Goal: Task Accomplishment & Management: Manage account settings

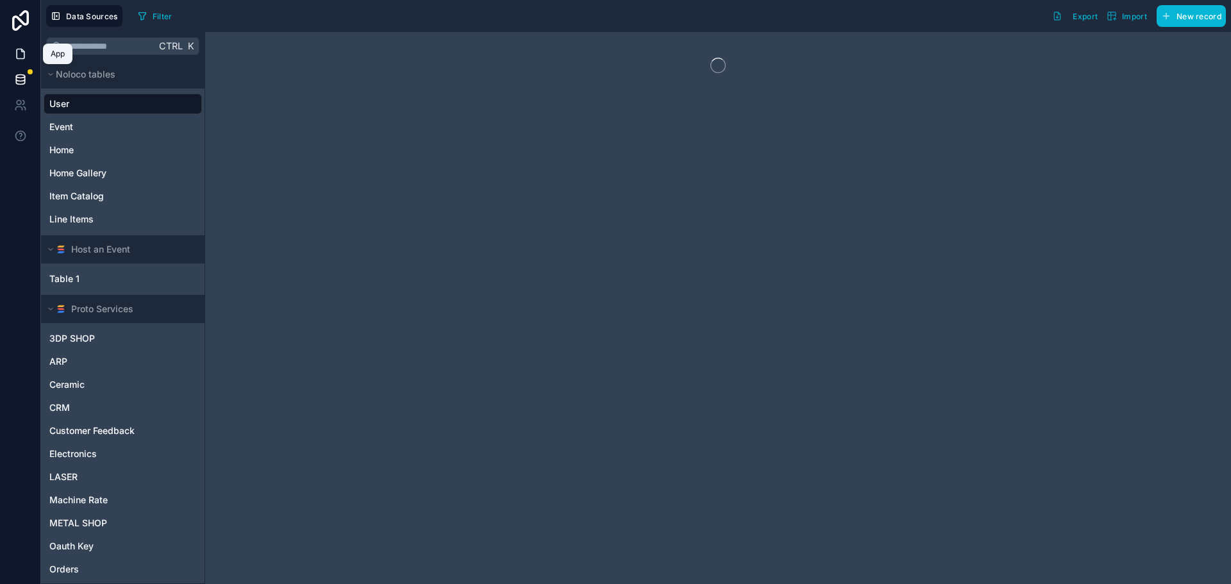
click at [18, 48] on icon at bounding box center [20, 53] width 13 height 13
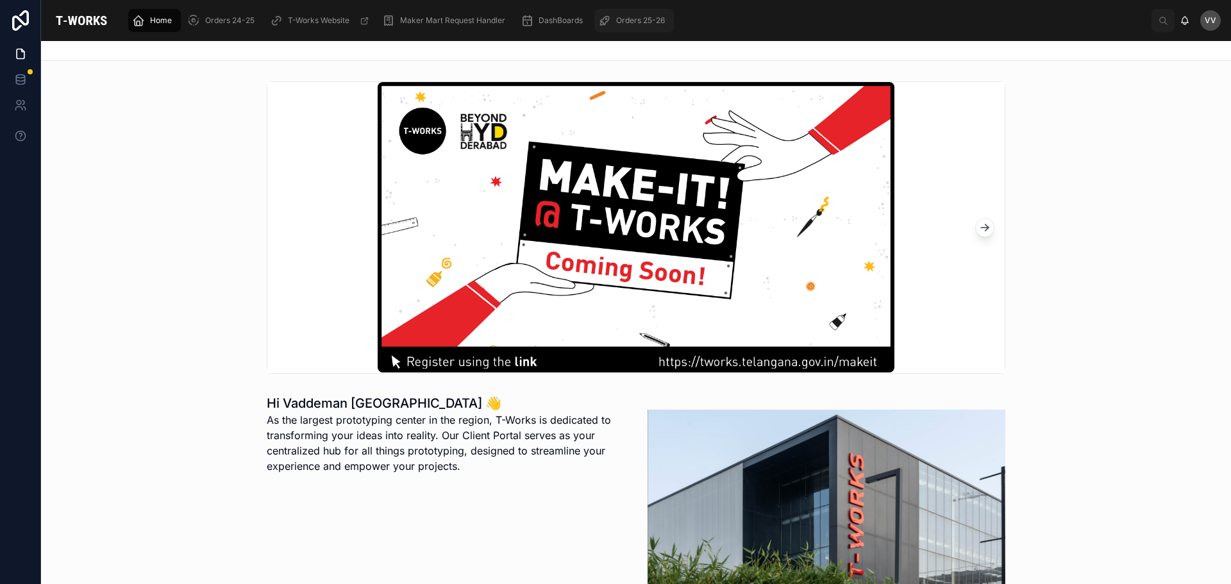
click at [622, 17] on span "Orders 25-26" at bounding box center [640, 20] width 49 height 10
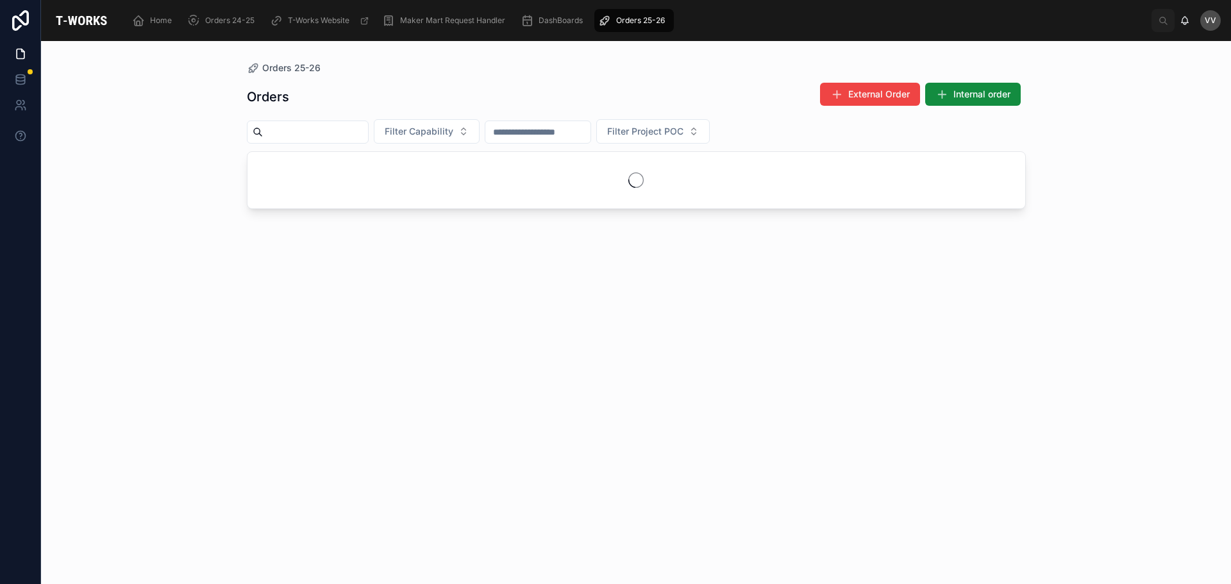
click at [345, 135] on input "text" at bounding box center [315, 132] width 105 height 18
type input "****"
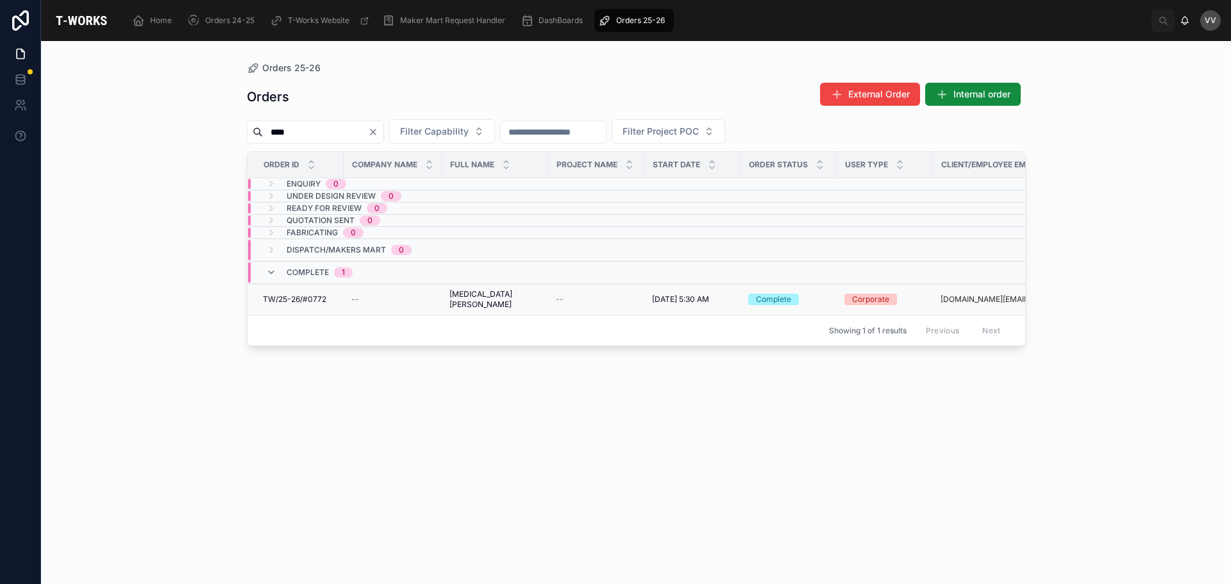
click at [501, 292] on span "[MEDICAL_DATA] [PERSON_NAME]" at bounding box center [494, 299] width 91 height 21
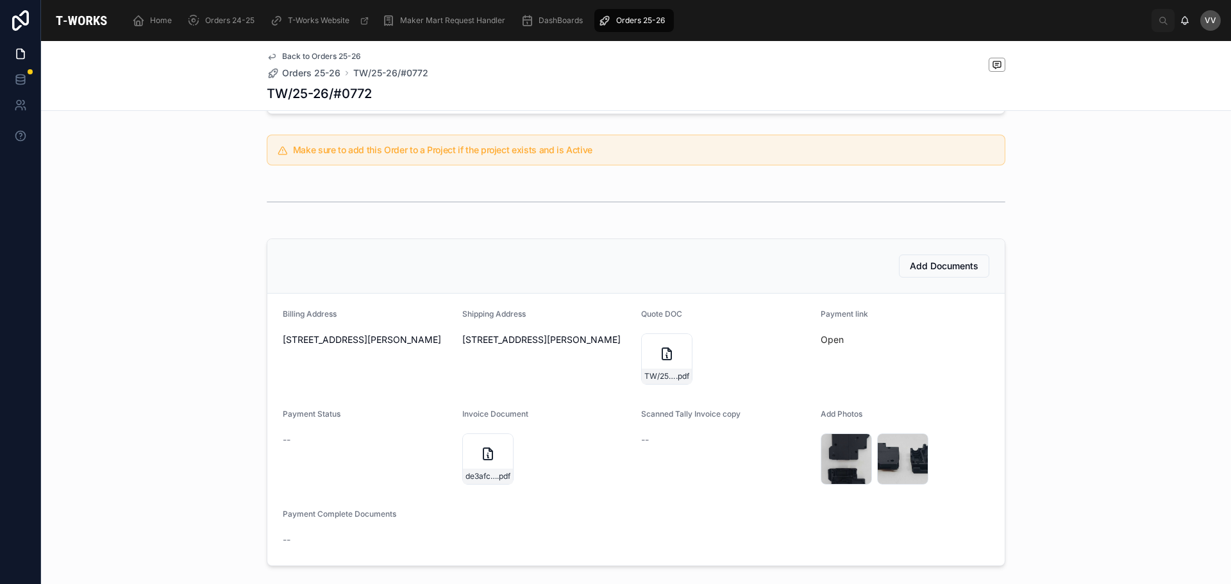
scroll to position [256, 0]
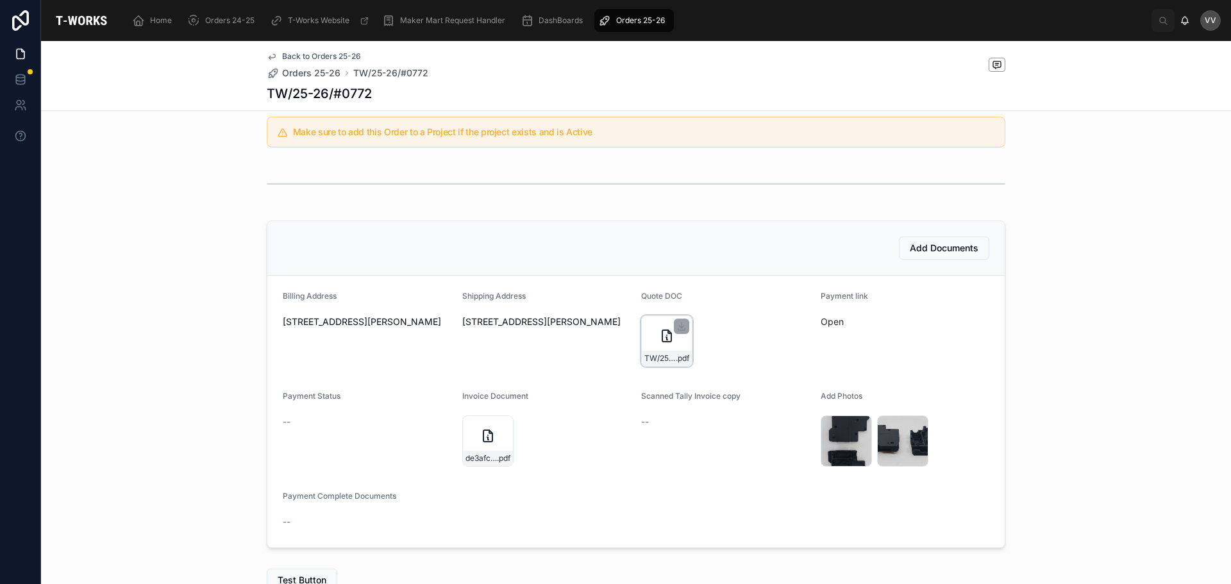
click at [659, 334] on icon at bounding box center [666, 335] width 15 height 15
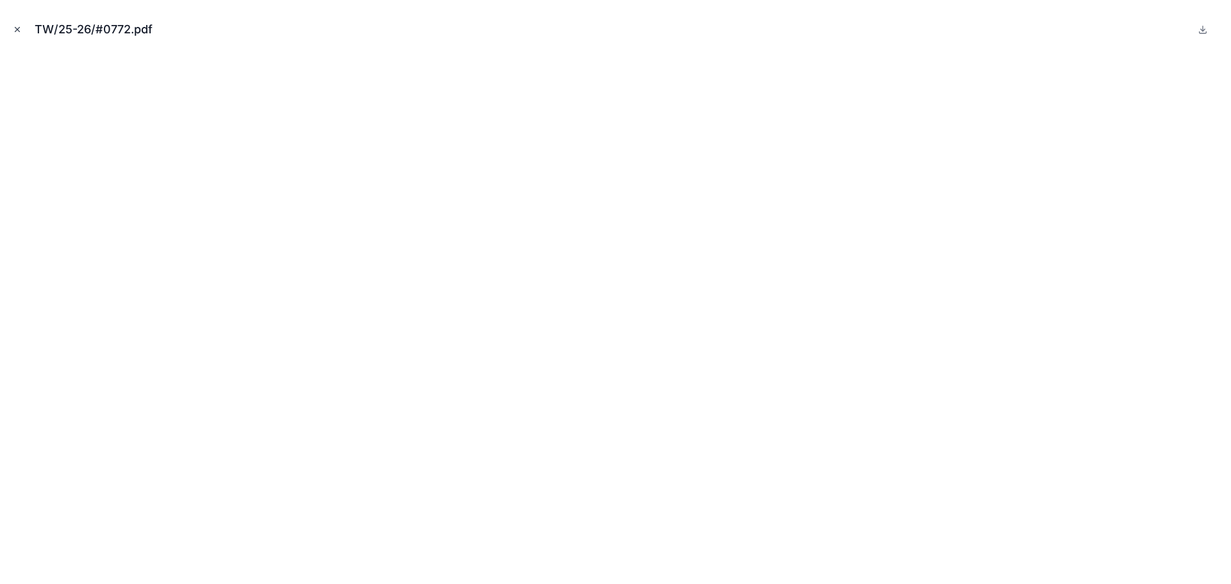
click at [13, 30] on icon "Close modal" at bounding box center [17, 29] width 9 height 9
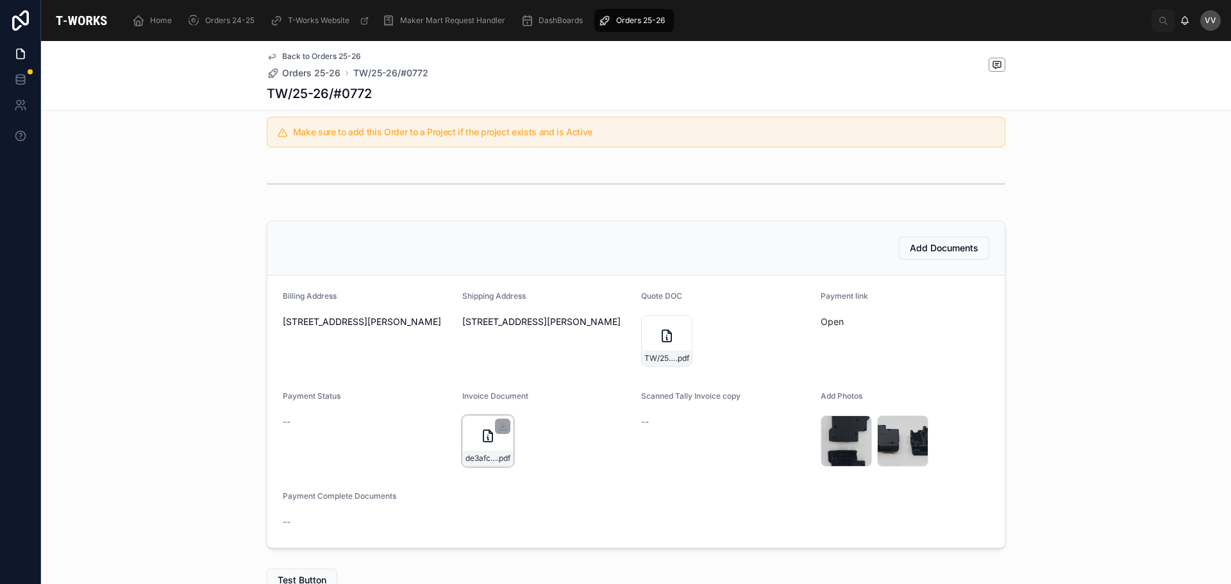
click at [480, 436] on icon at bounding box center [487, 435] width 15 height 15
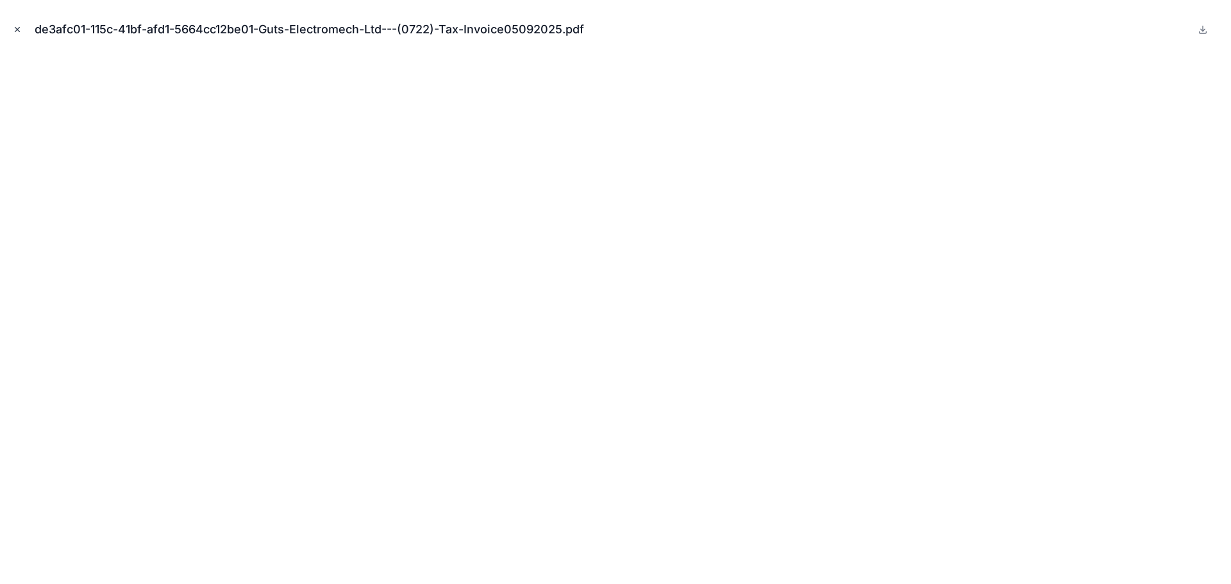
click at [16, 29] on icon "Close modal" at bounding box center [17, 29] width 9 height 9
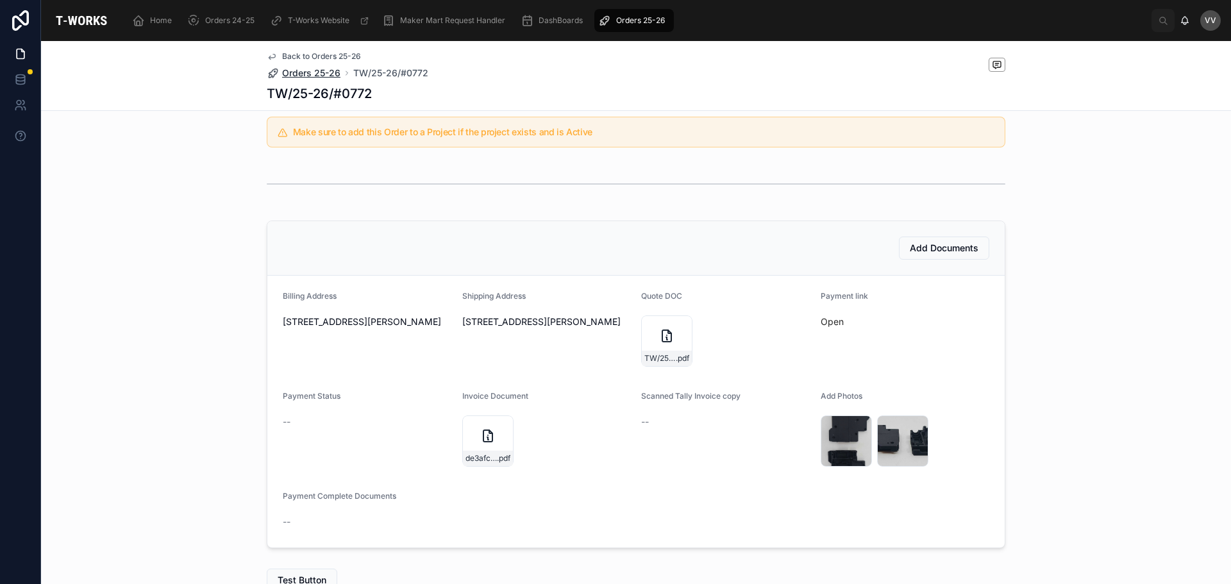
click at [303, 69] on span "Orders 25-26" at bounding box center [311, 73] width 58 height 13
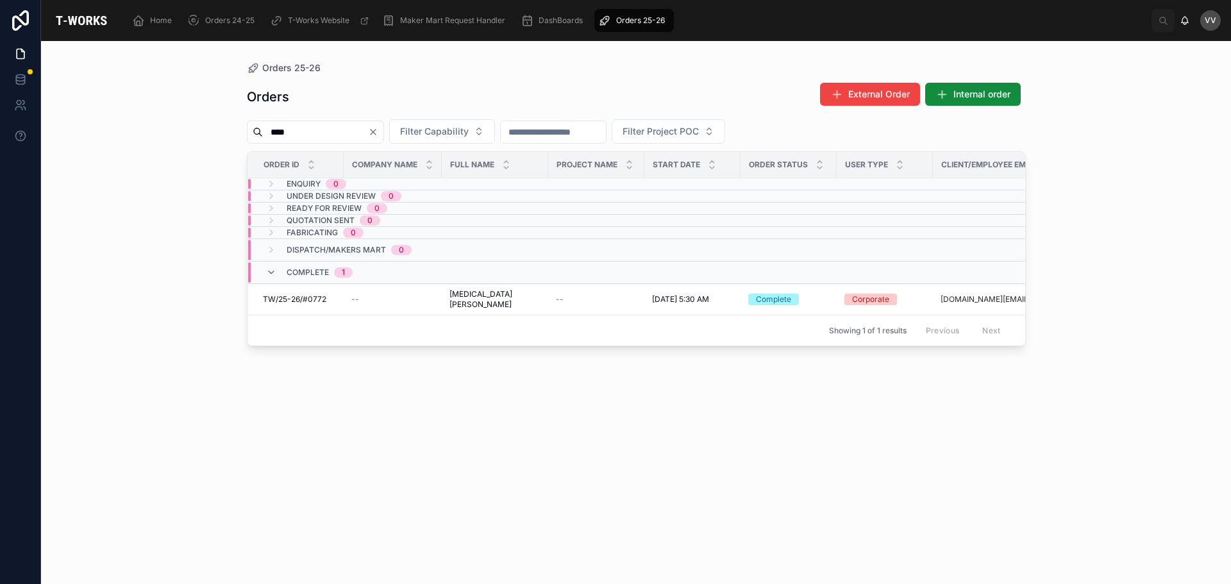
click at [322, 137] on input "****" at bounding box center [315, 132] width 105 height 18
type input "****"
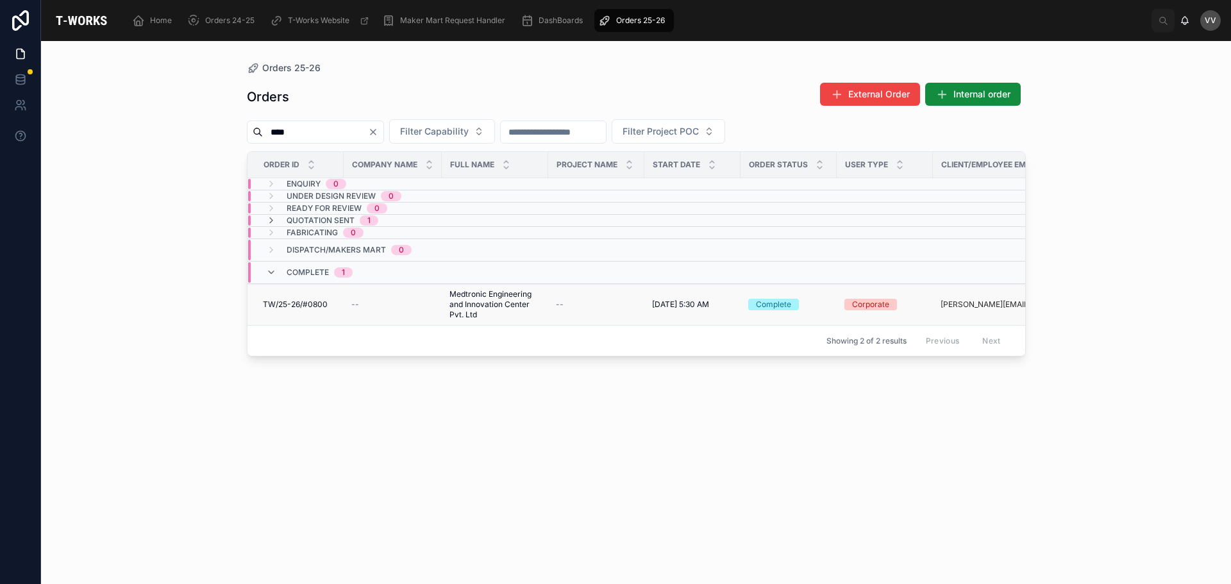
click at [442, 304] on td "Medtronic Engineering and Innovation Center Pvt. Ltd Medtronic Engineering and …" at bounding box center [495, 305] width 106 height 42
click at [458, 300] on span "Medtronic Engineering and Innovation Center Pvt. Ltd" at bounding box center [494, 304] width 91 height 31
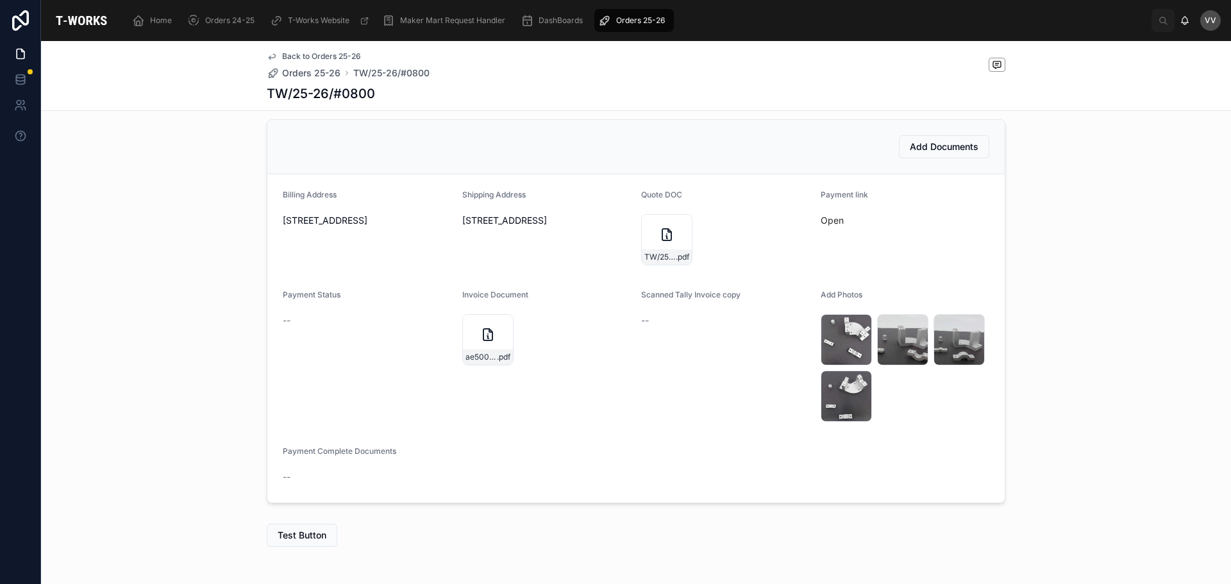
scroll to position [385, 0]
click at [651, 233] on div "TW/25-26/#0800 .pdf" at bounding box center [666, 238] width 51 height 51
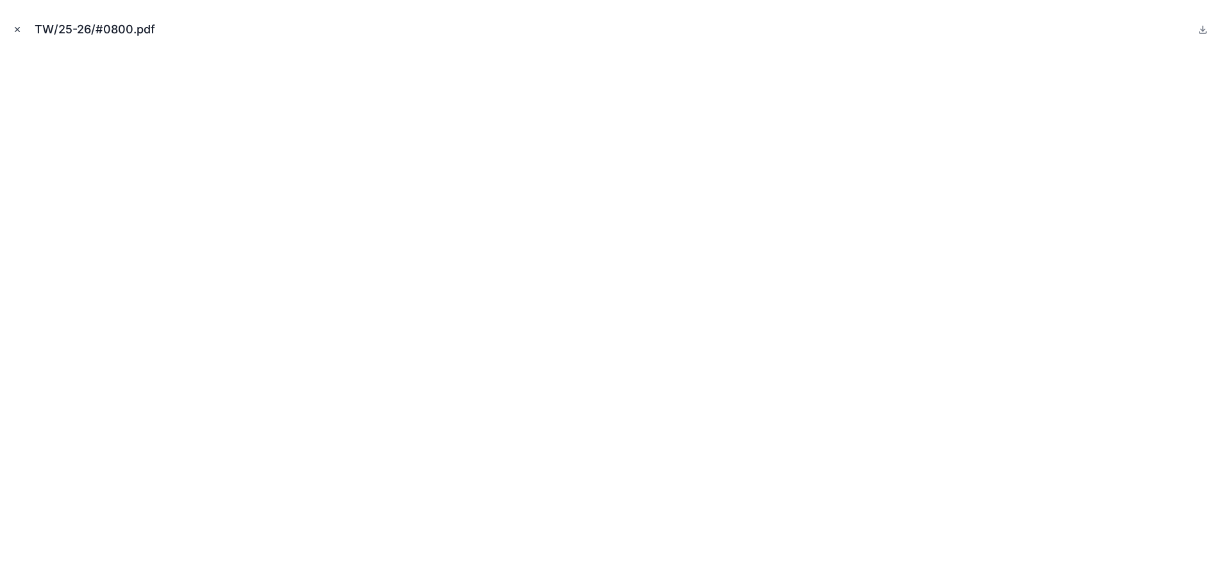
click at [17, 28] on icon "Close modal" at bounding box center [17, 29] width 9 height 9
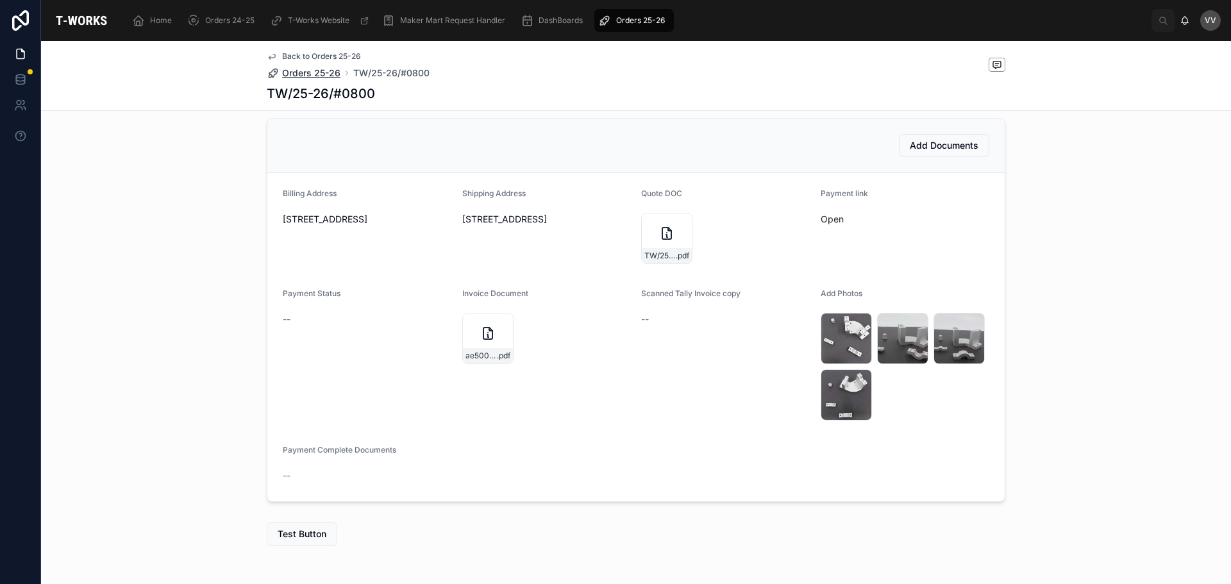
click at [313, 72] on span "Orders 25-26" at bounding box center [311, 73] width 58 height 13
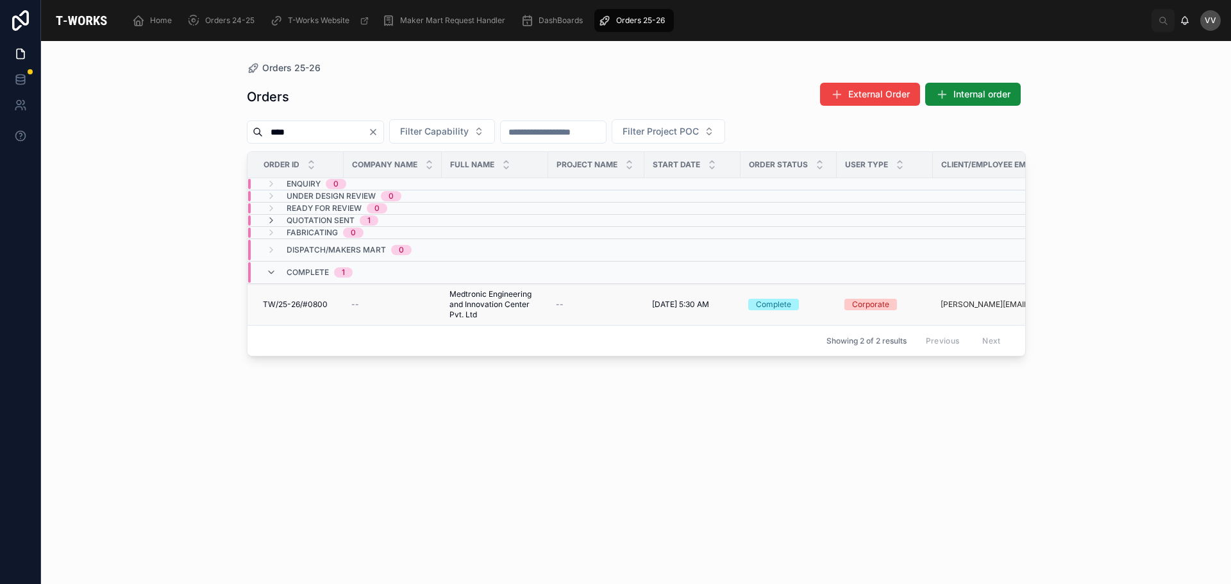
click at [493, 307] on span "Medtronic Engineering and Innovation Center Pvt. Ltd" at bounding box center [494, 304] width 91 height 31
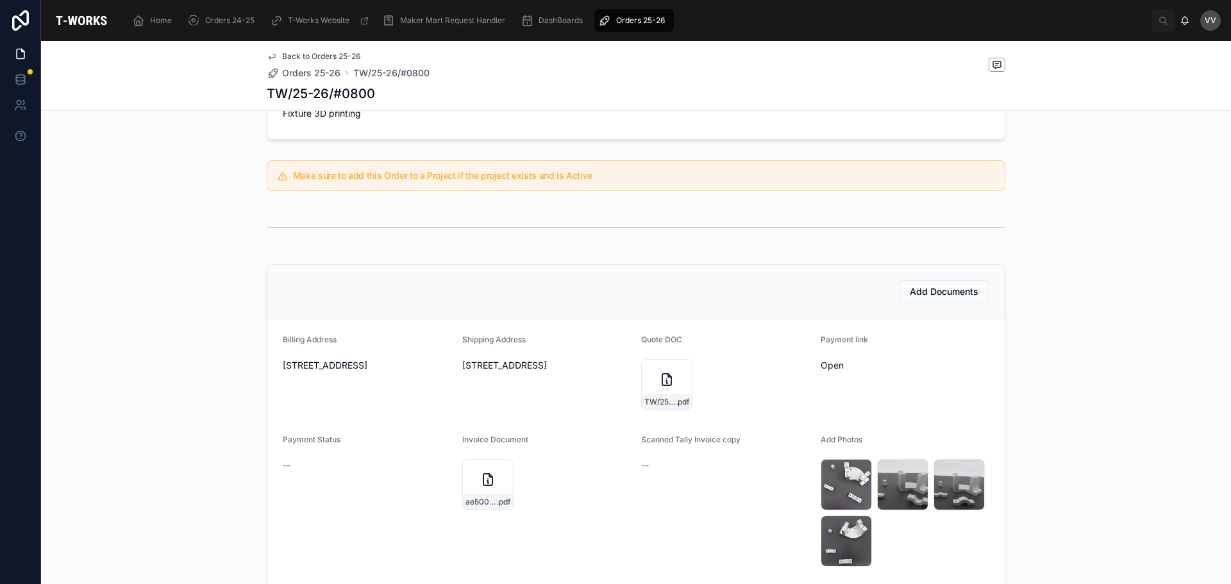
scroll to position [256, 0]
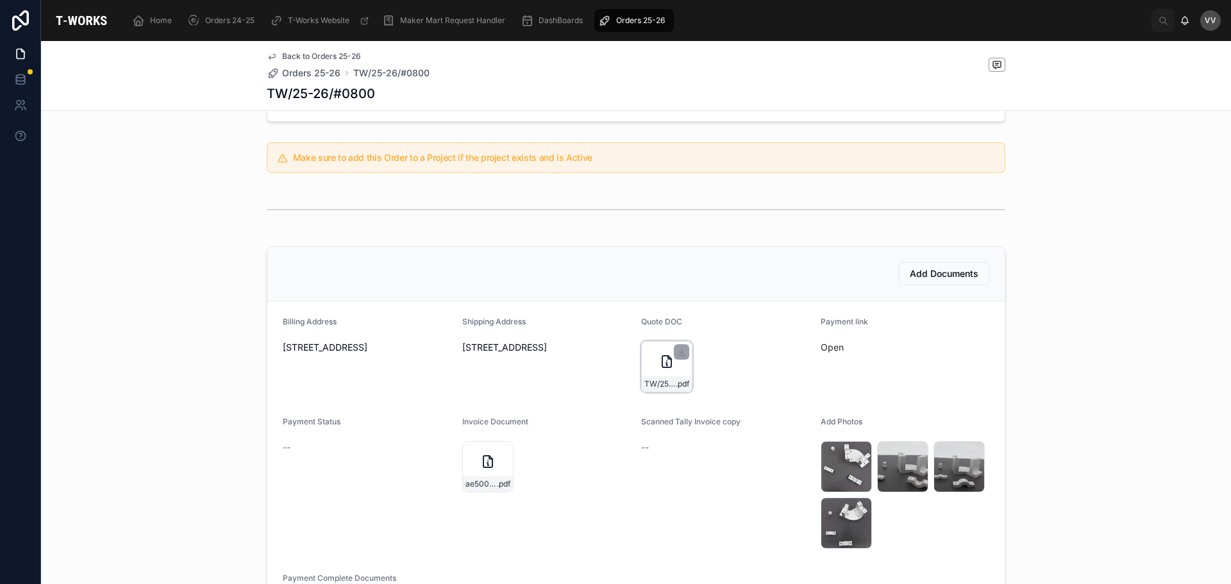
click at [648, 358] on div "TW/25-26/#0800 .pdf" at bounding box center [666, 366] width 51 height 51
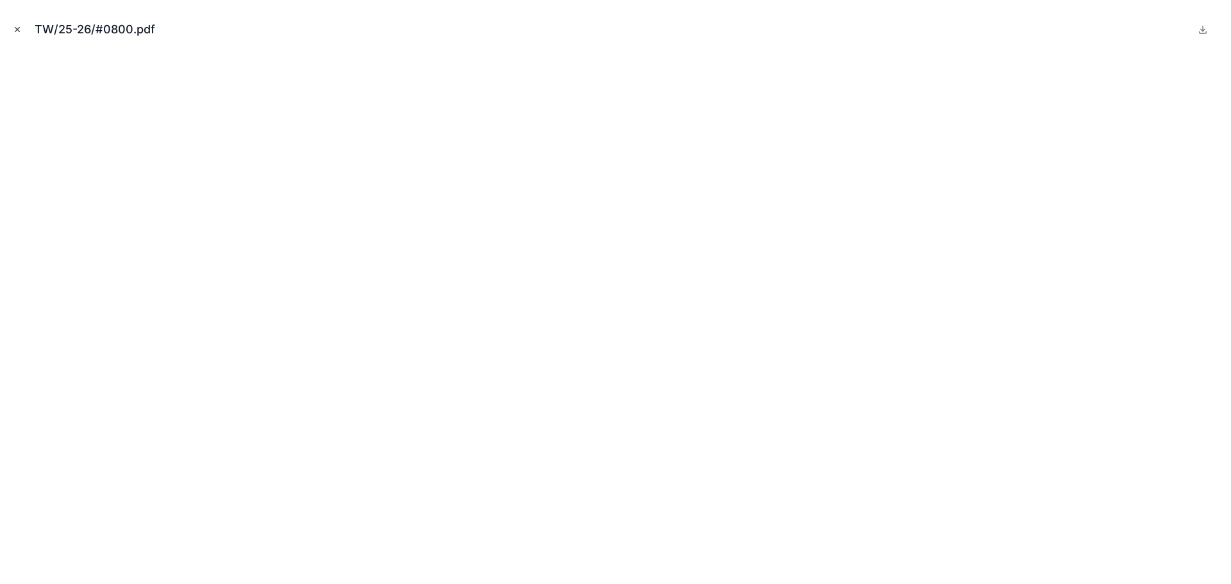
click at [17, 28] on icon "Close modal" at bounding box center [17, 29] width 9 height 9
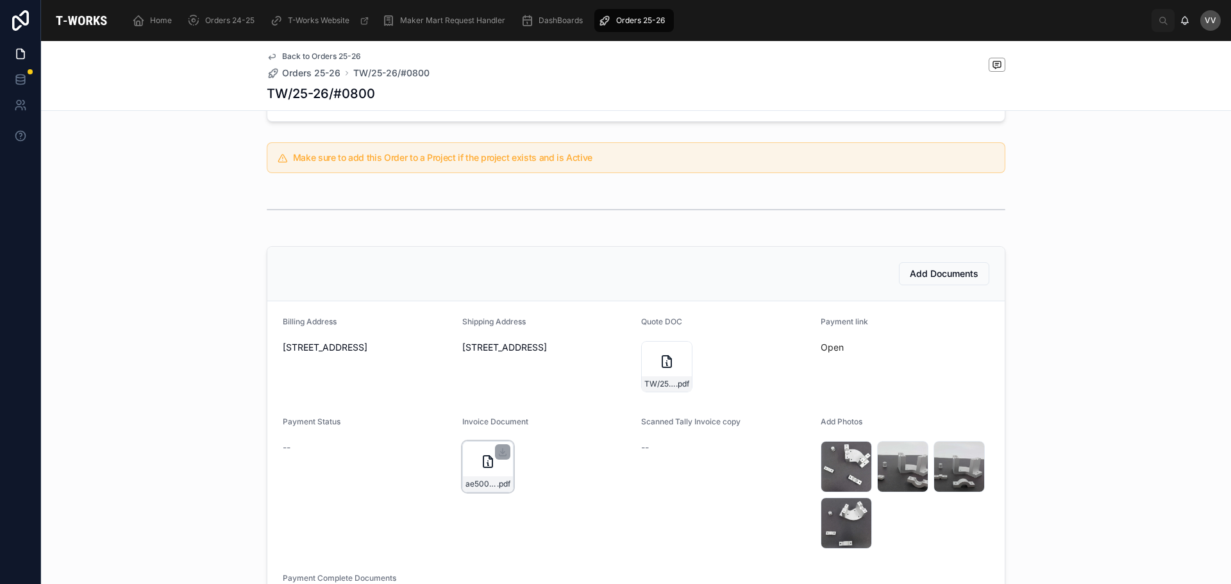
click at [465, 470] on div "ae5009b7-f189-4ccc-a9b6-7b2665dee059-Medtronic-Engineering-and-Innvation-Center…" at bounding box center [487, 466] width 51 height 51
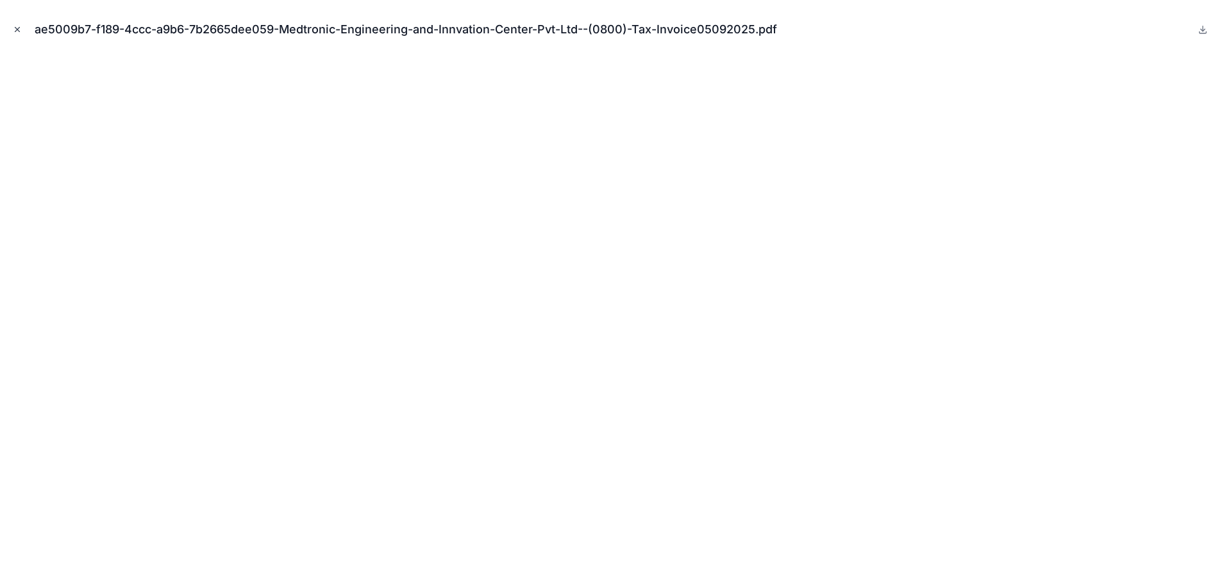
click at [17, 28] on icon "Close modal" at bounding box center [17, 29] width 9 height 9
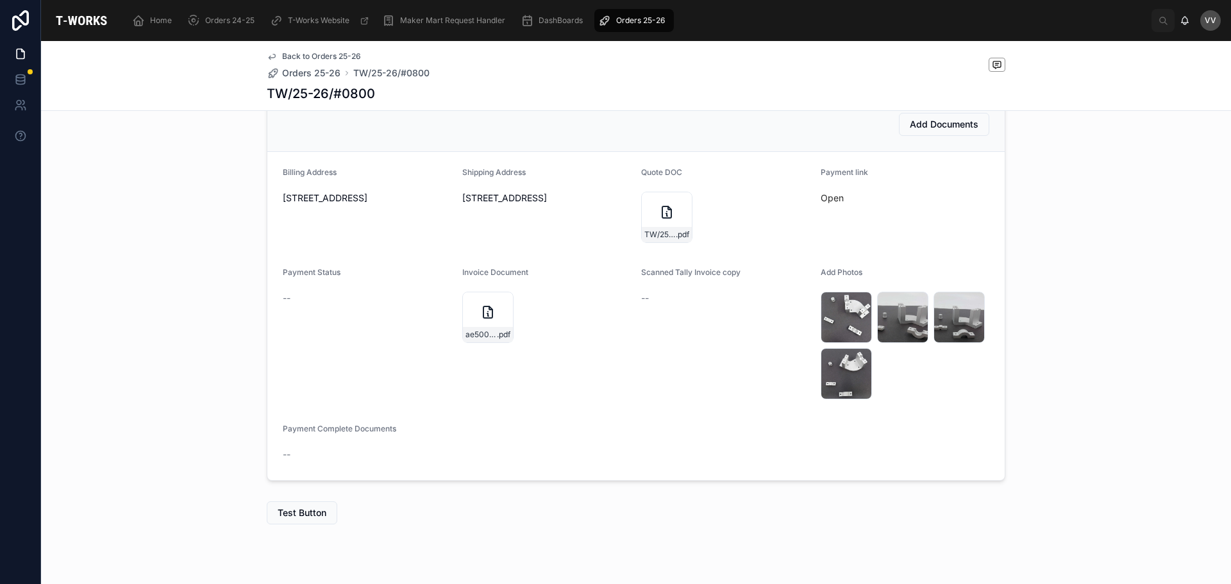
scroll to position [318, 0]
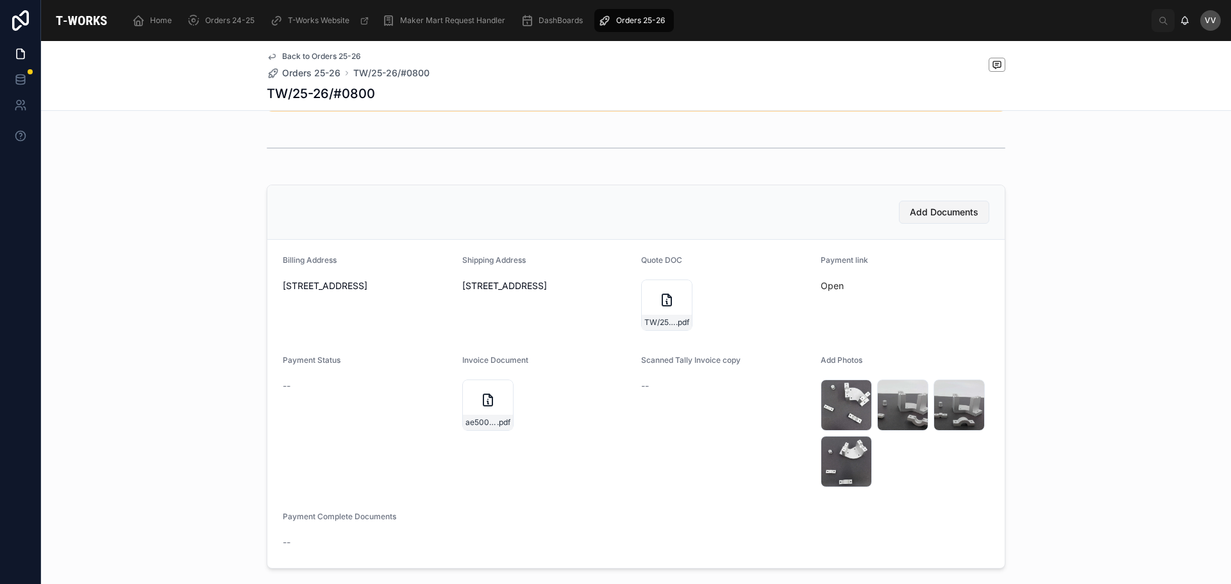
click at [912, 211] on span "Add Documents" at bounding box center [943, 212] width 69 height 13
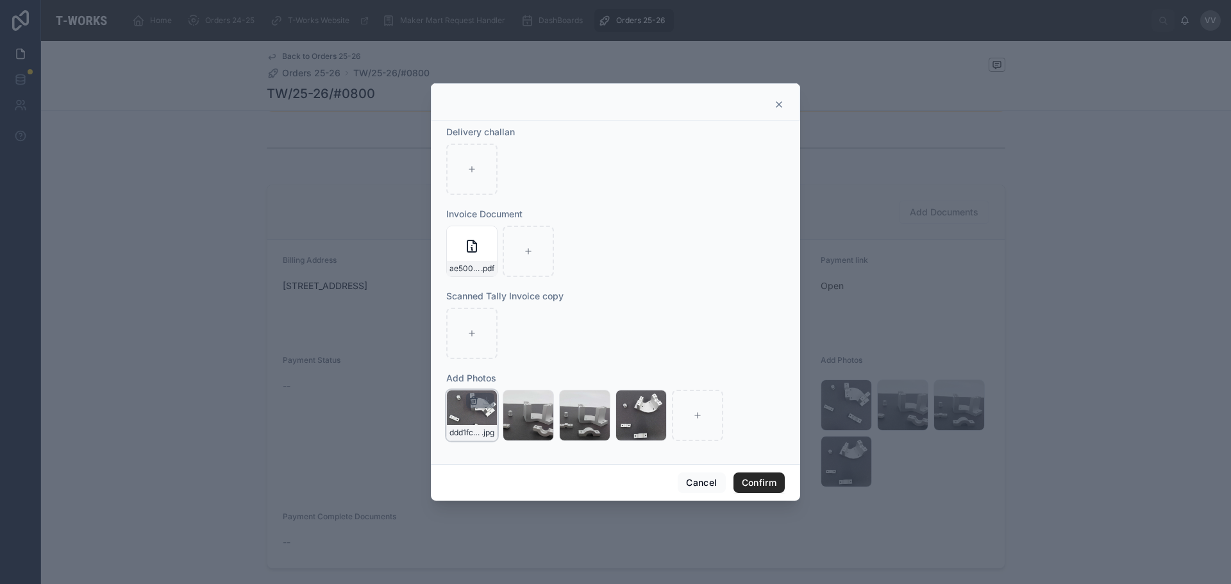
click at [472, 399] on icon "button" at bounding box center [473, 400] width 10 height 10
click at [498, 377] on icon "button" at bounding box center [500, 379] width 6 height 6
click at [473, 397] on icon "button" at bounding box center [473, 400] width 10 height 10
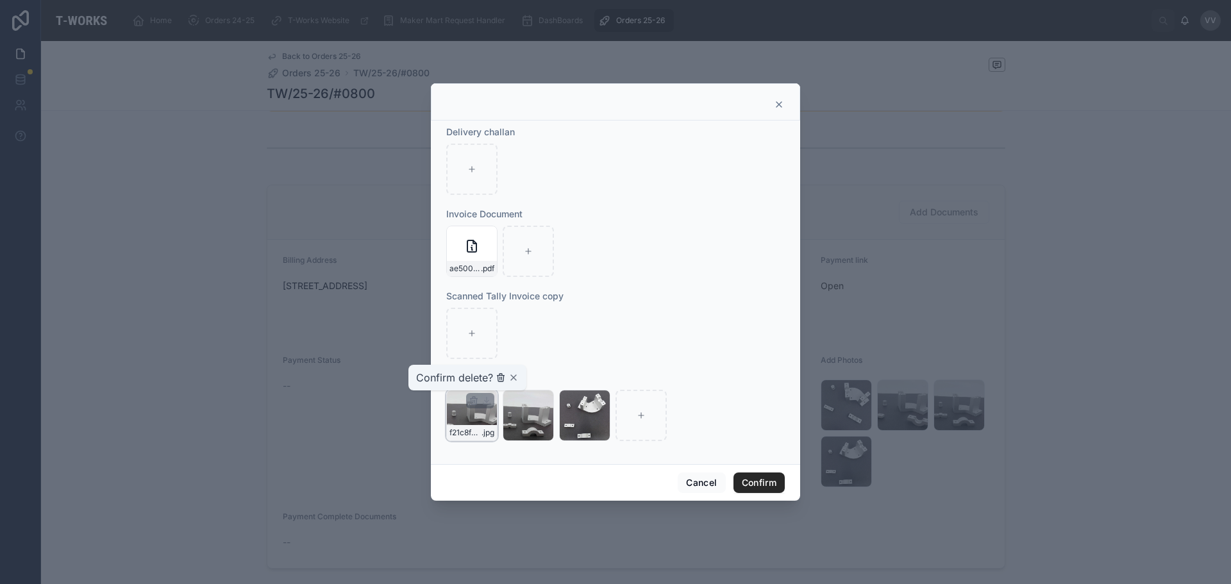
click at [497, 378] on icon "button" at bounding box center [500, 377] width 10 height 10
click at [476, 398] on icon "button" at bounding box center [473, 400] width 10 height 10
click at [500, 377] on icon "button" at bounding box center [500, 378] width 0 height 3
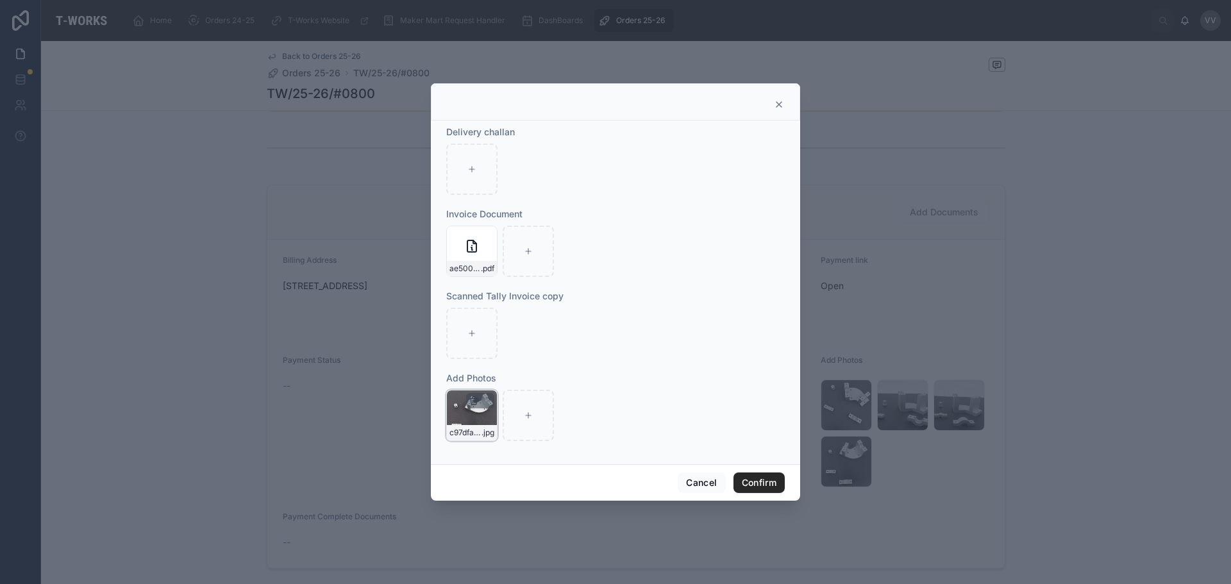
click at [473, 400] on icon "button" at bounding box center [473, 400] width 10 height 10
click at [501, 377] on icon "button" at bounding box center [501, 378] width 0 height 3
click at [145, 384] on div at bounding box center [615, 292] width 1231 height 584
click at [467, 411] on icon at bounding box center [471, 415] width 9 height 9
type input "**********"
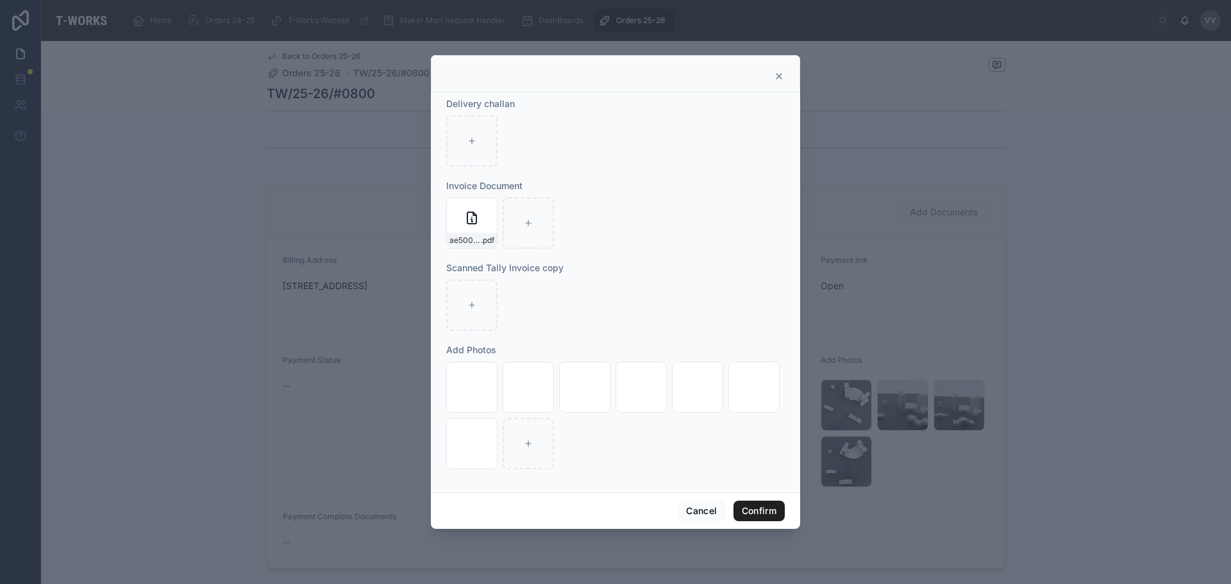
click at [755, 506] on button "Confirm" at bounding box center [758, 511] width 51 height 21
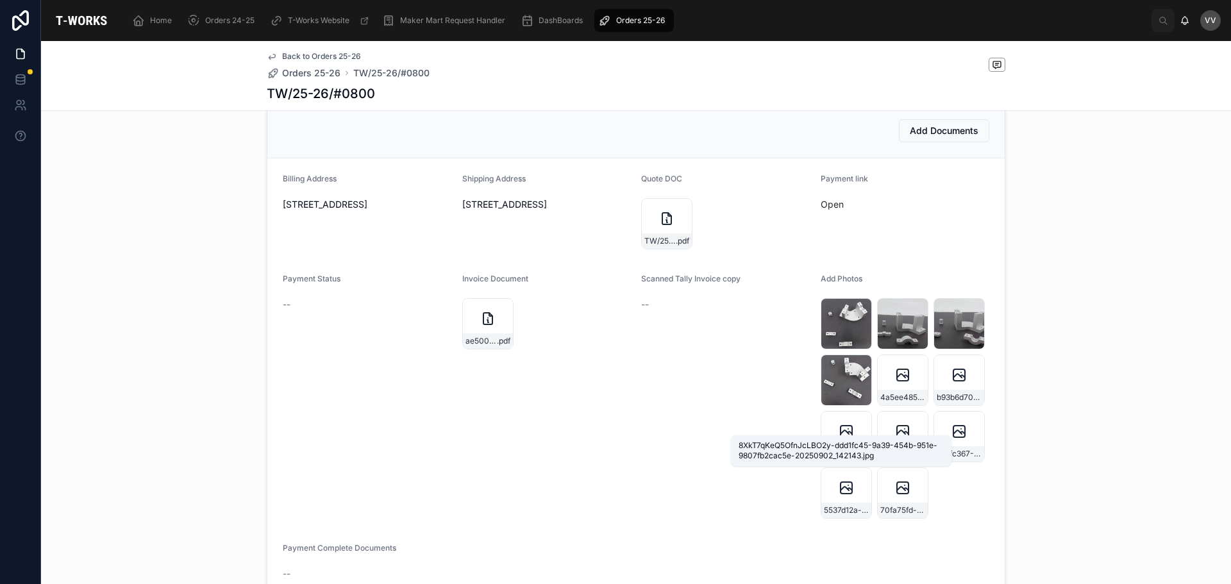
scroll to position [382, 0]
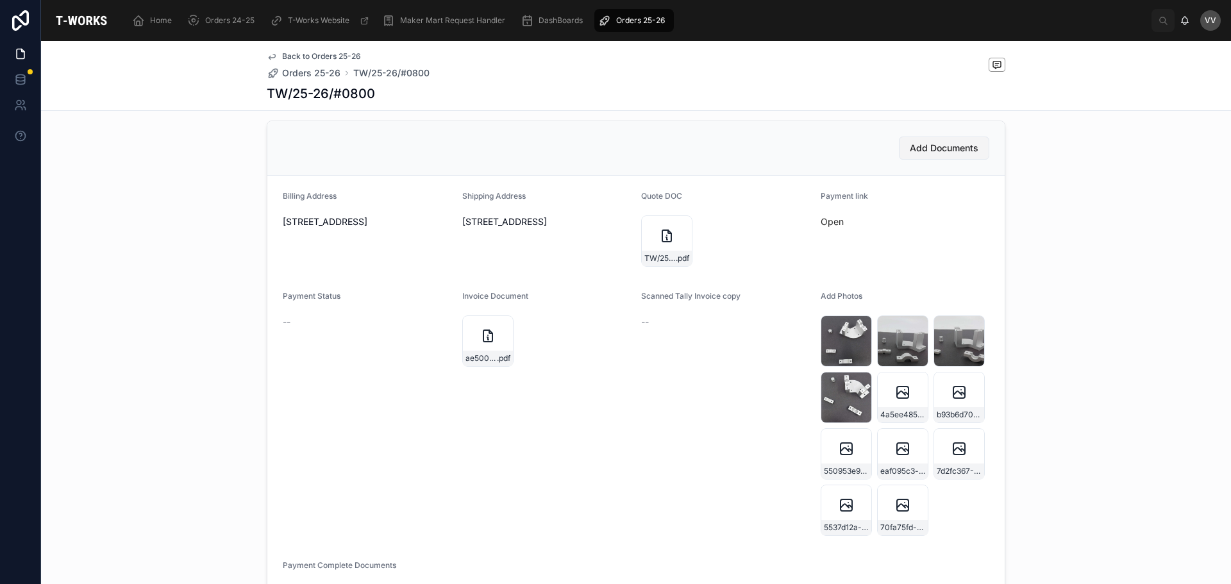
click at [938, 151] on span "Add Documents" at bounding box center [943, 148] width 69 height 13
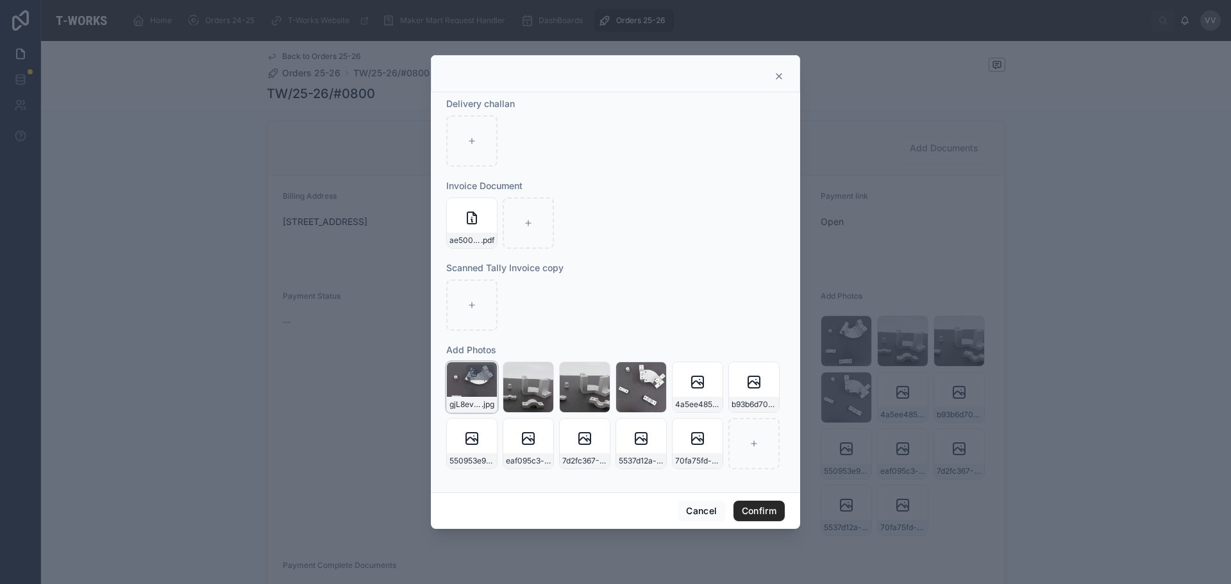
click at [472, 372] on icon "button" at bounding box center [473, 372] width 10 height 10
click at [499, 350] on icon "button" at bounding box center [500, 349] width 10 height 10
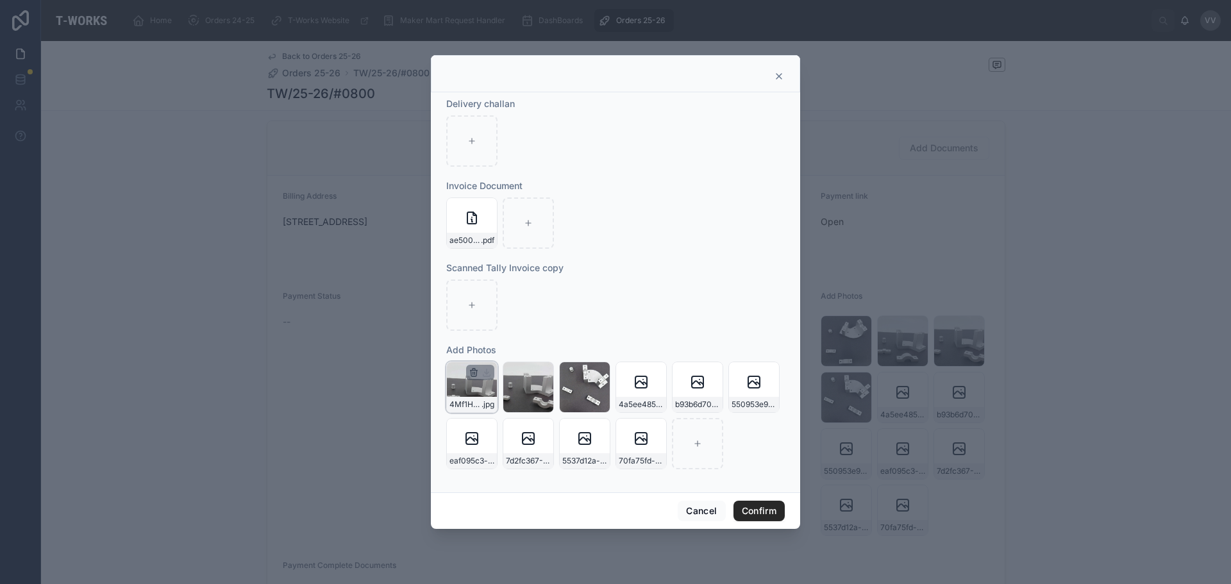
click at [472, 372] on icon "button" at bounding box center [473, 372] width 10 height 10
click at [501, 349] on icon "button" at bounding box center [501, 350] width 0 height 3
click at [474, 372] on icon "button" at bounding box center [473, 372] width 10 height 10
click at [501, 351] on icon "button" at bounding box center [500, 349] width 10 height 10
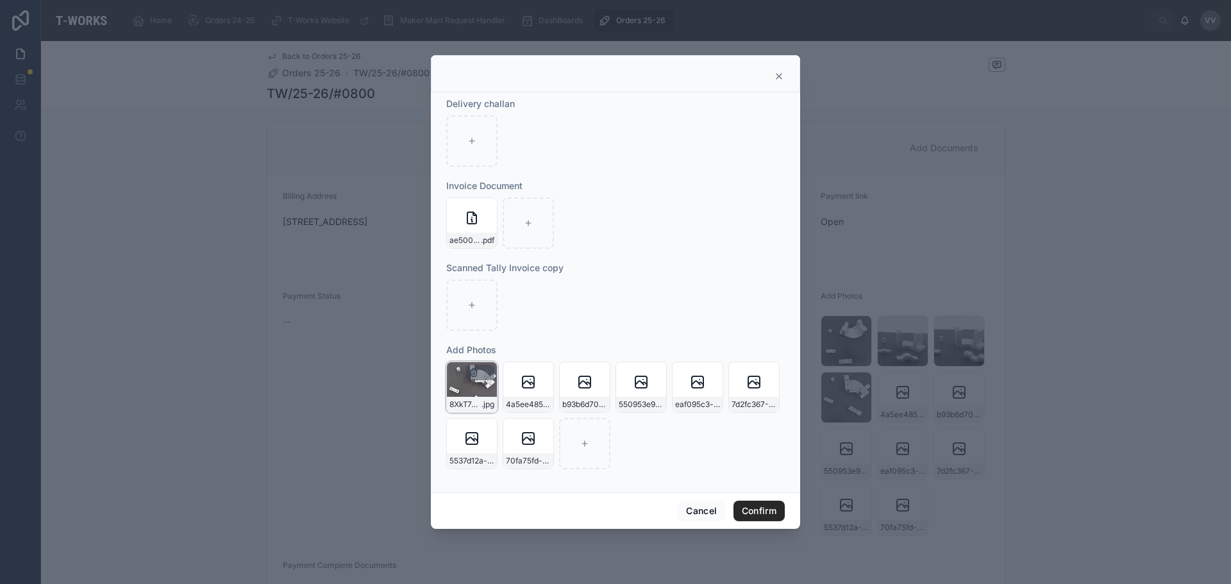
click at [474, 374] on icon "button" at bounding box center [473, 372] width 10 height 10
click at [499, 350] on icon "button" at bounding box center [500, 349] width 10 height 10
click at [757, 510] on button "Confirm" at bounding box center [758, 511] width 51 height 21
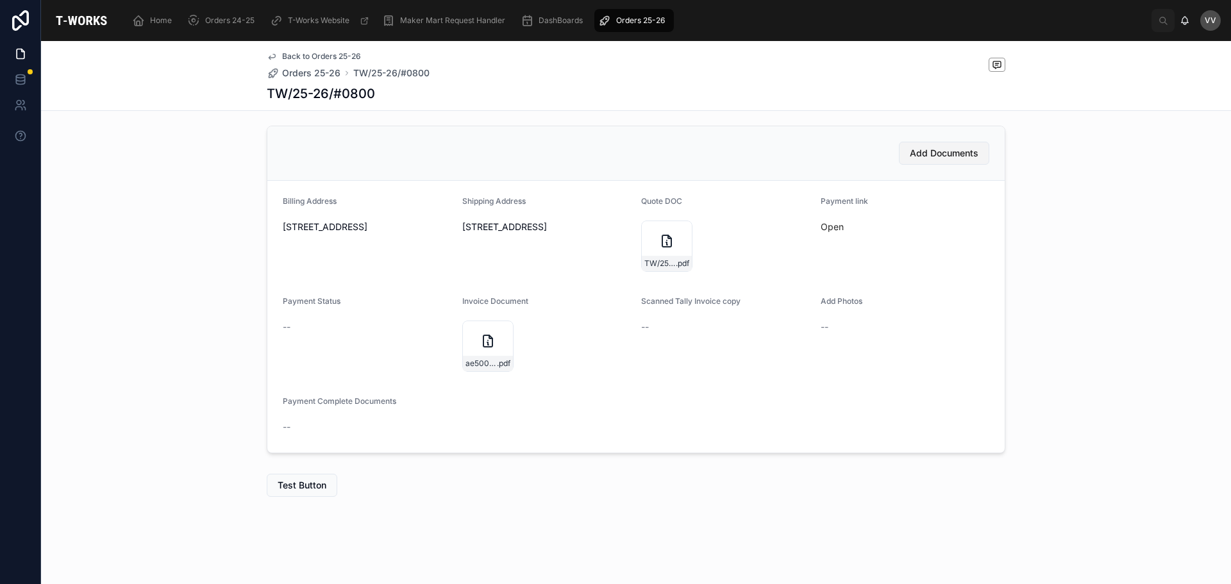
click at [929, 147] on span "Add Documents" at bounding box center [943, 153] width 69 height 13
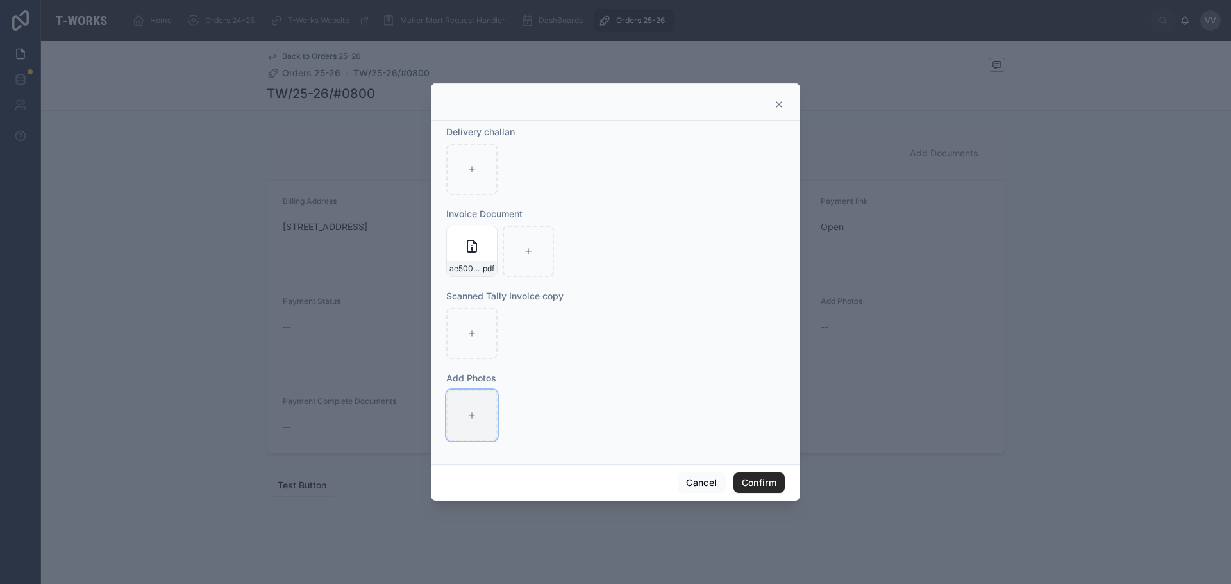
click at [474, 416] on icon at bounding box center [471, 415] width 9 height 9
type input "**********"
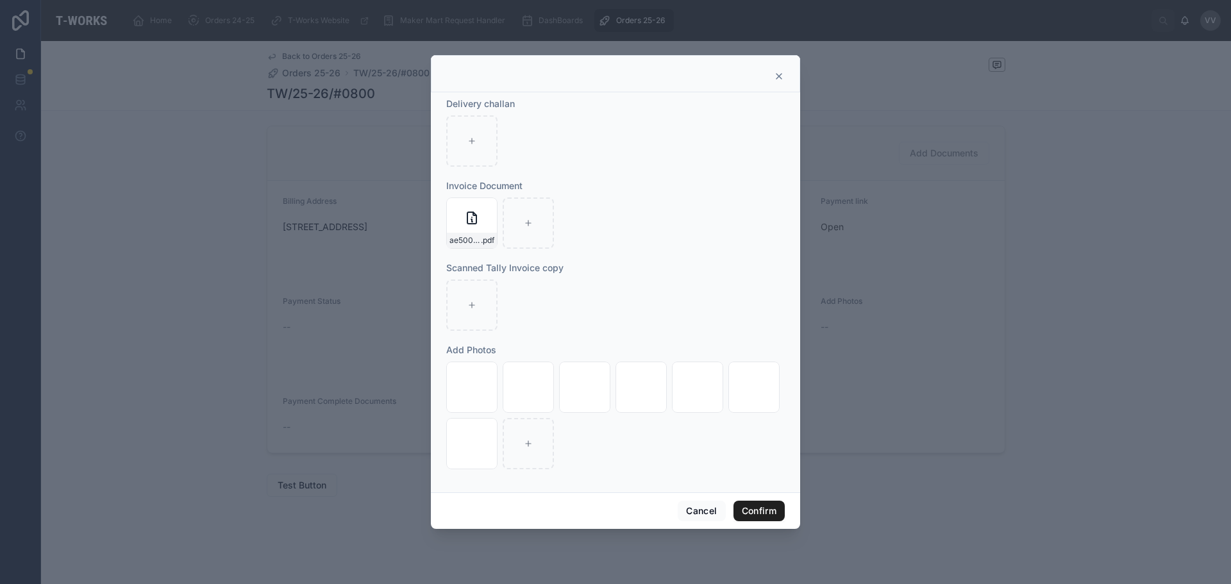
click at [756, 508] on button "Confirm" at bounding box center [758, 511] width 51 height 21
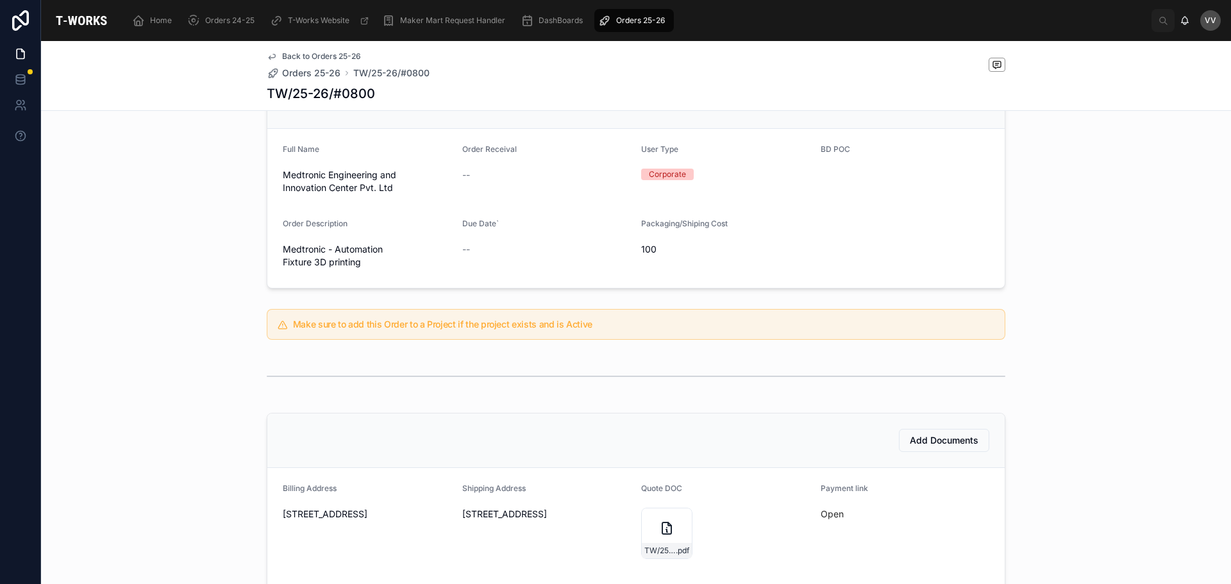
scroll to position [0, 0]
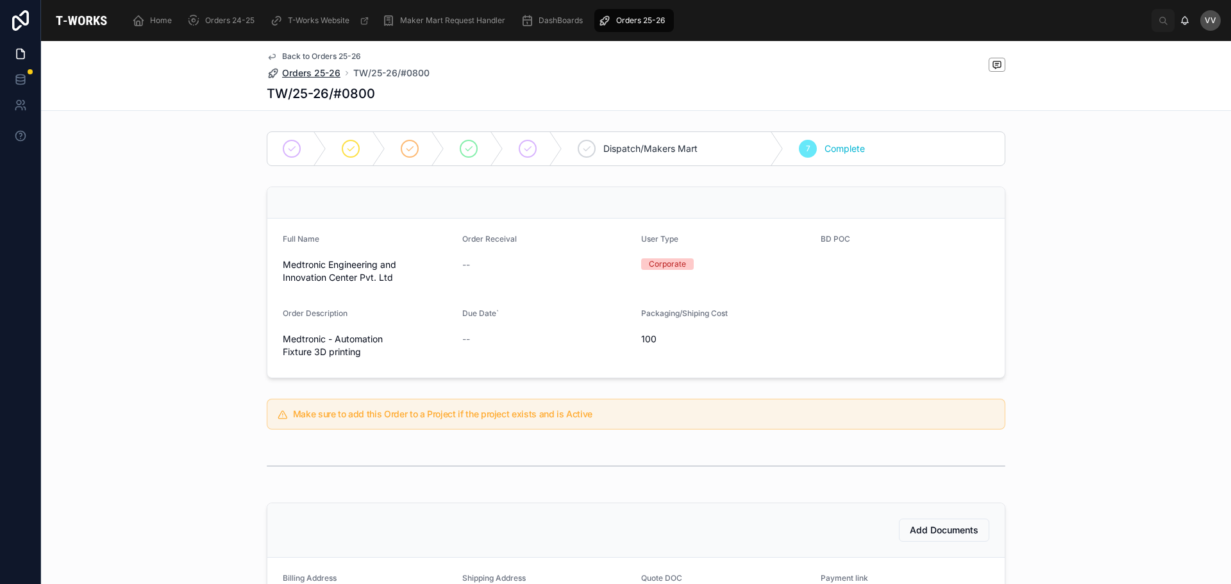
click at [303, 74] on span "Orders 25-26" at bounding box center [311, 73] width 58 height 13
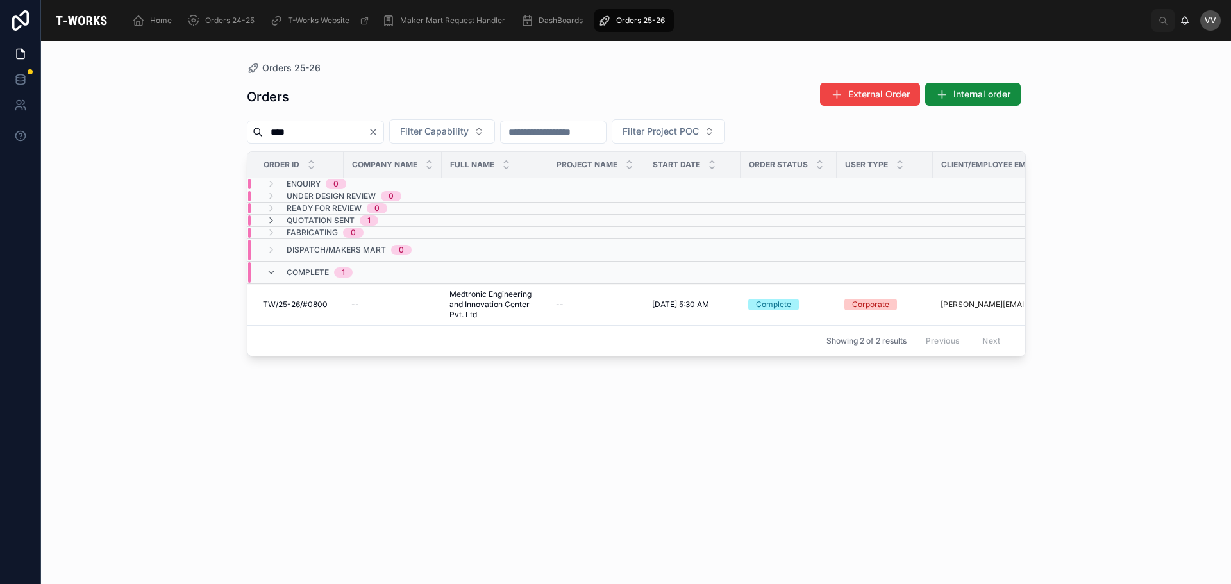
click at [313, 135] on input "****" at bounding box center [315, 132] width 105 height 18
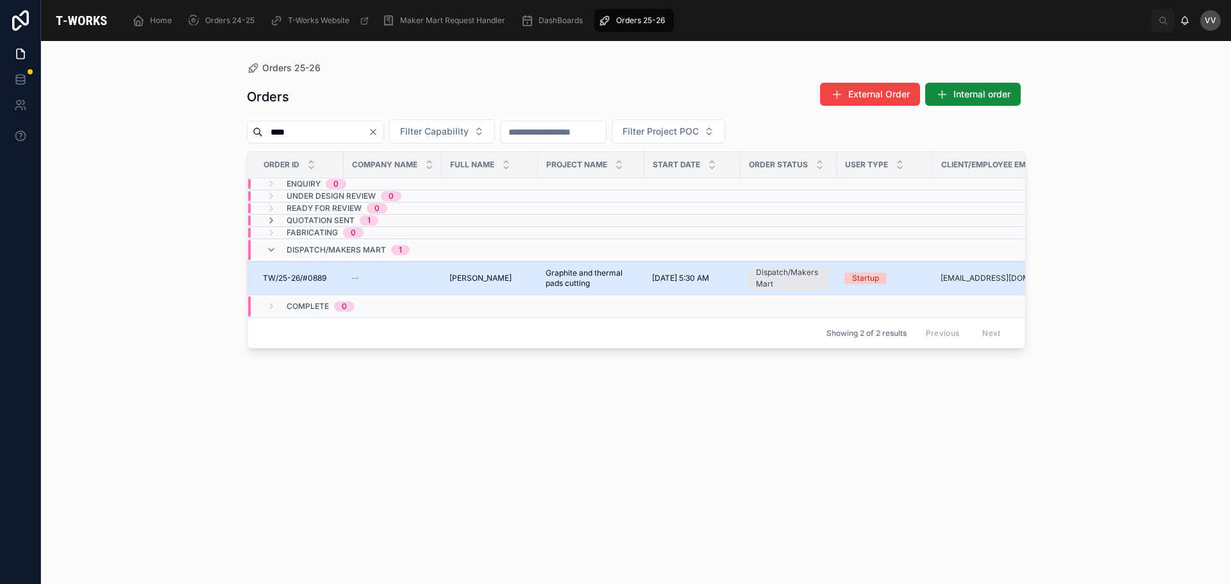
type input "****"
click at [308, 281] on span "TW/25-26/#0889" at bounding box center [294, 278] width 63 height 10
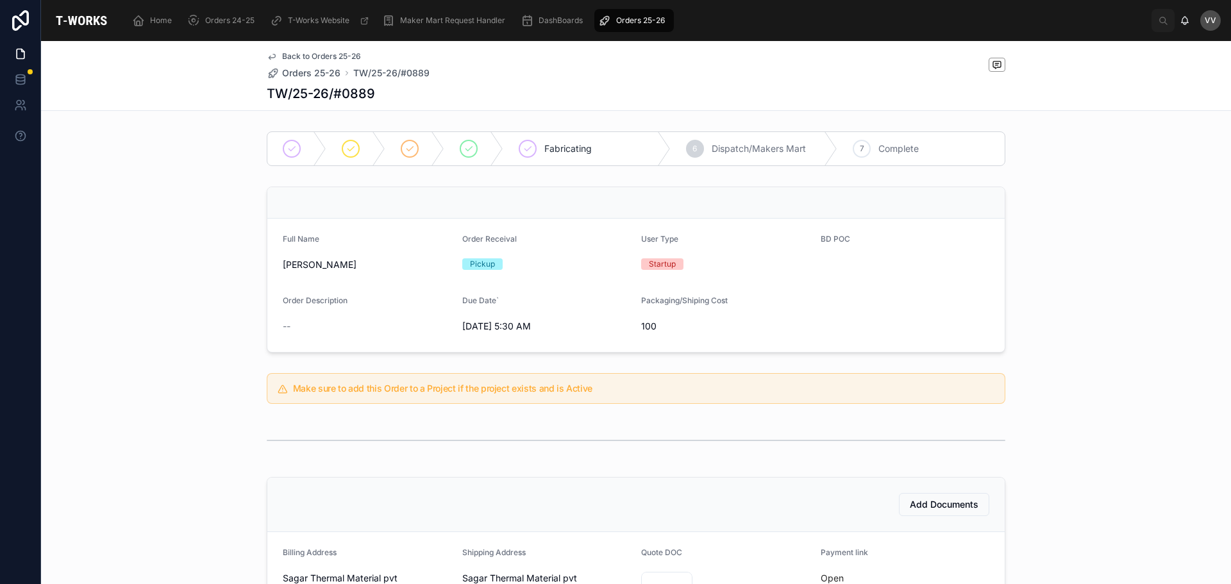
scroll to position [320, 0]
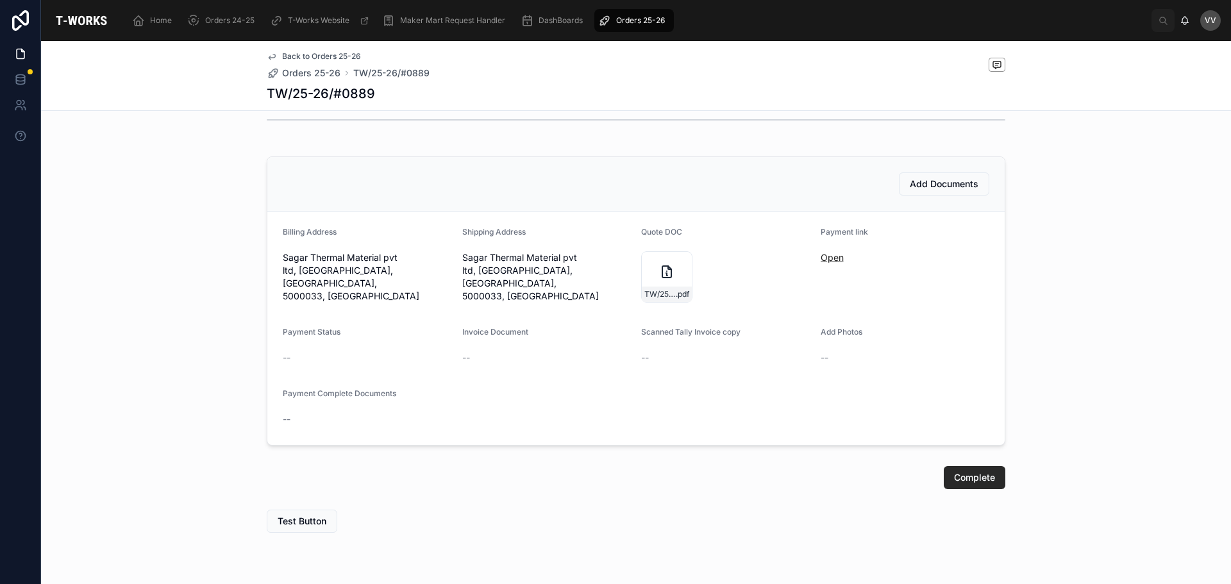
click at [825, 252] on link "Open" at bounding box center [831, 257] width 23 height 11
click at [827, 260] on link "Open" at bounding box center [831, 257] width 23 height 11
click at [827, 259] on link "Open" at bounding box center [831, 257] width 23 height 11
click at [320, 68] on span "Orders 25-26" at bounding box center [311, 73] width 58 height 13
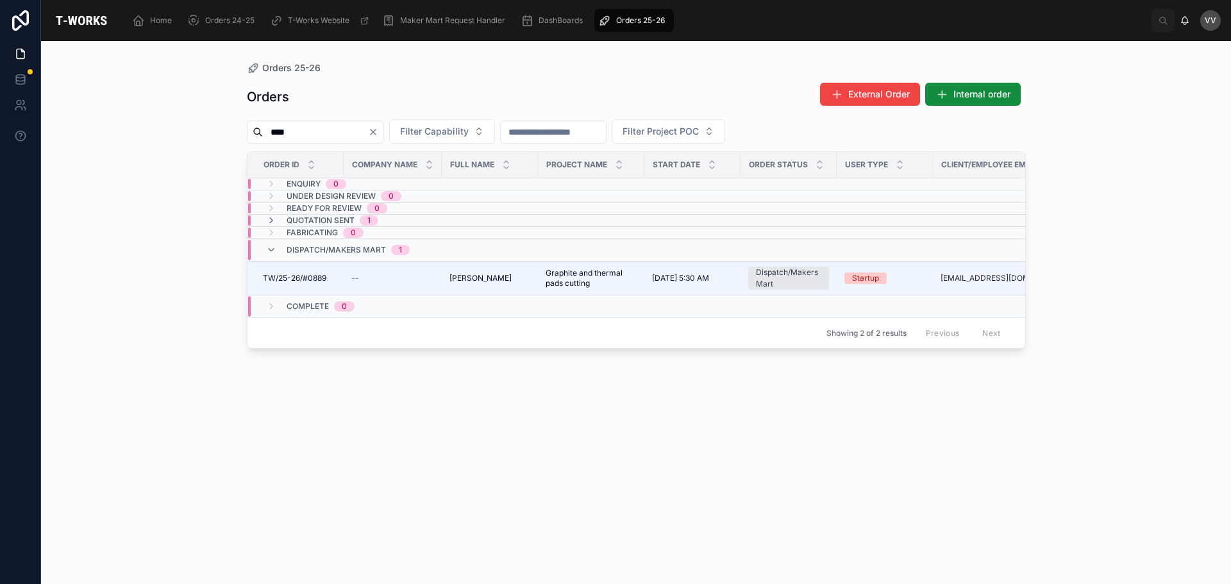
click at [324, 136] on input "****" at bounding box center [315, 132] width 105 height 18
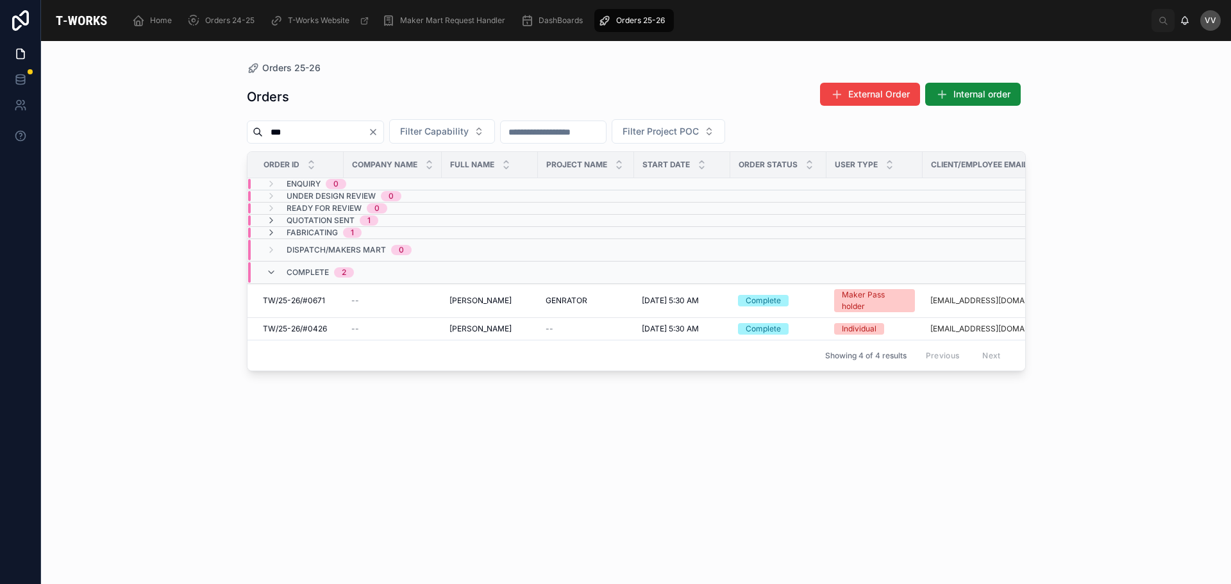
type input "***"
click at [270, 231] on icon at bounding box center [271, 233] width 10 height 10
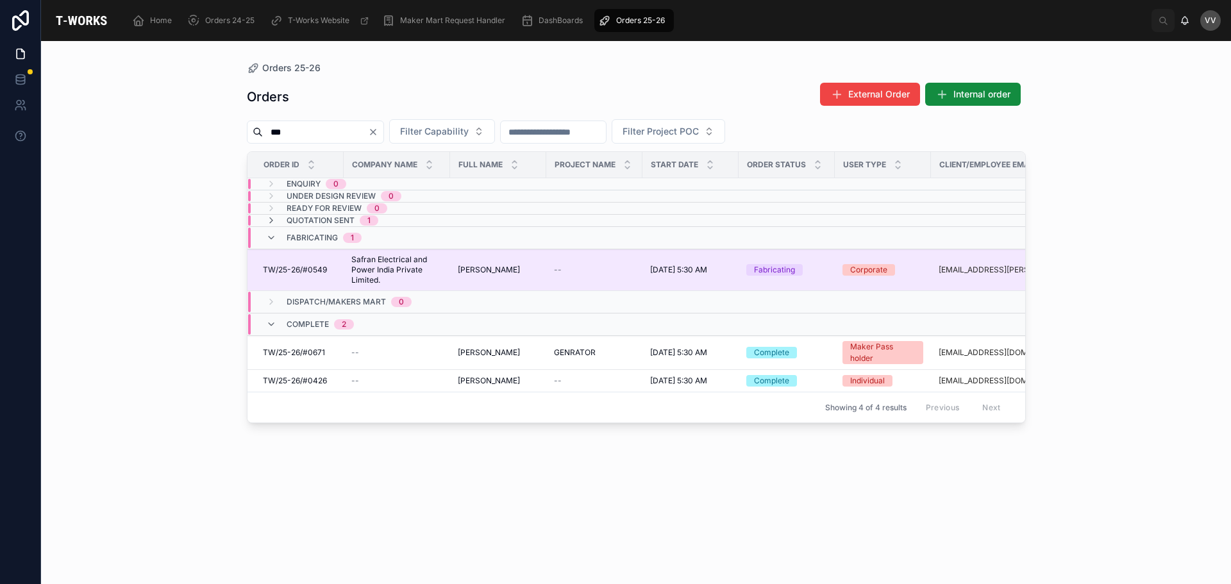
click at [328, 277] on td "TW/25-26/#0549 TW/25-26/#0549" at bounding box center [295, 270] width 96 height 42
click at [388, 267] on span "Safran Electrical and Power India Private Limited." at bounding box center [396, 269] width 91 height 31
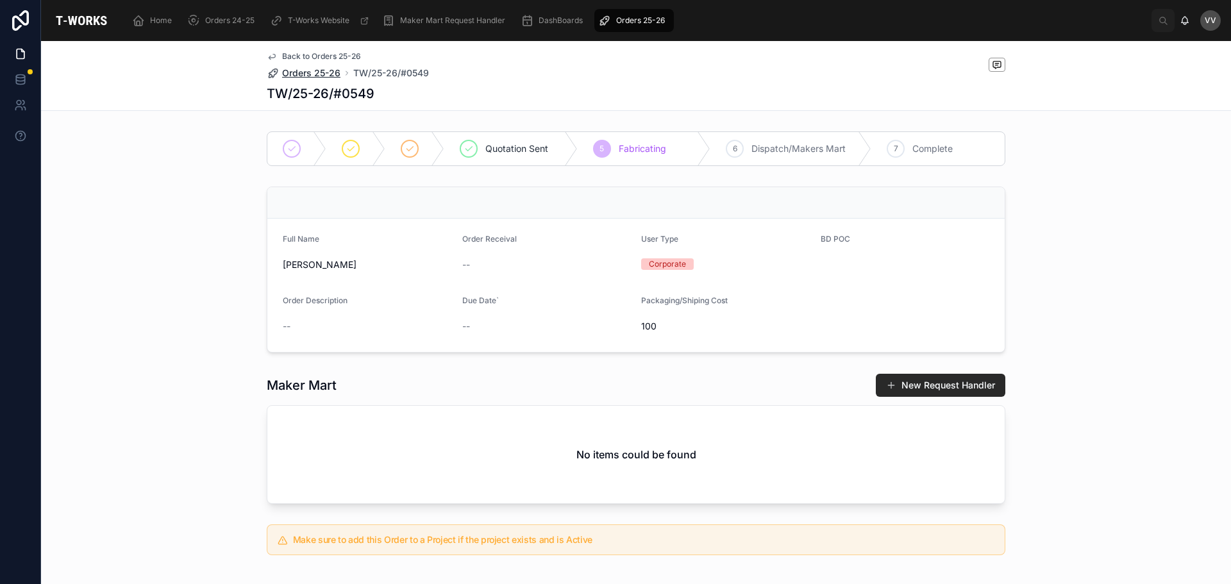
click at [316, 69] on span "Orders 25-26" at bounding box center [311, 73] width 58 height 13
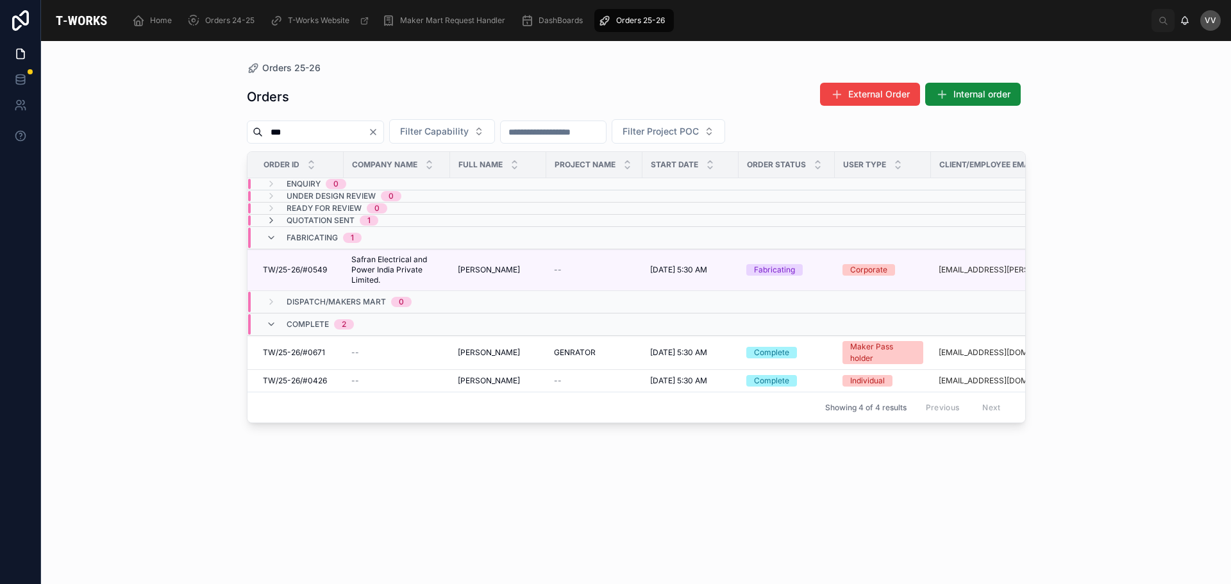
click at [312, 127] on input "***" at bounding box center [315, 132] width 105 height 18
type input "***"
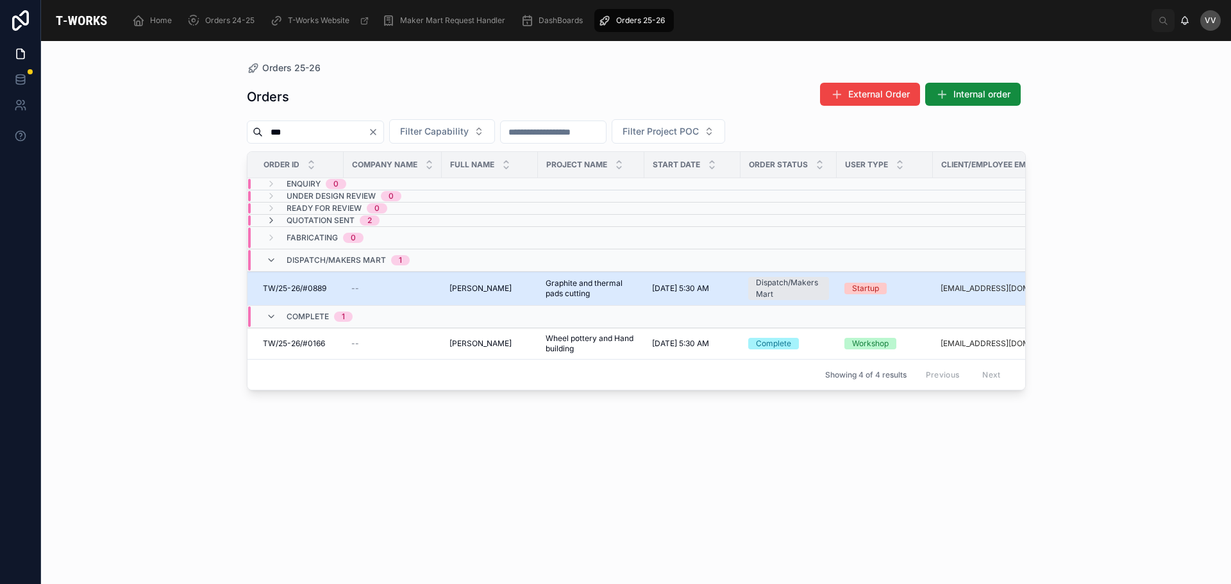
click at [568, 283] on span "Graphite and thermal pads cutting" at bounding box center [590, 288] width 91 height 21
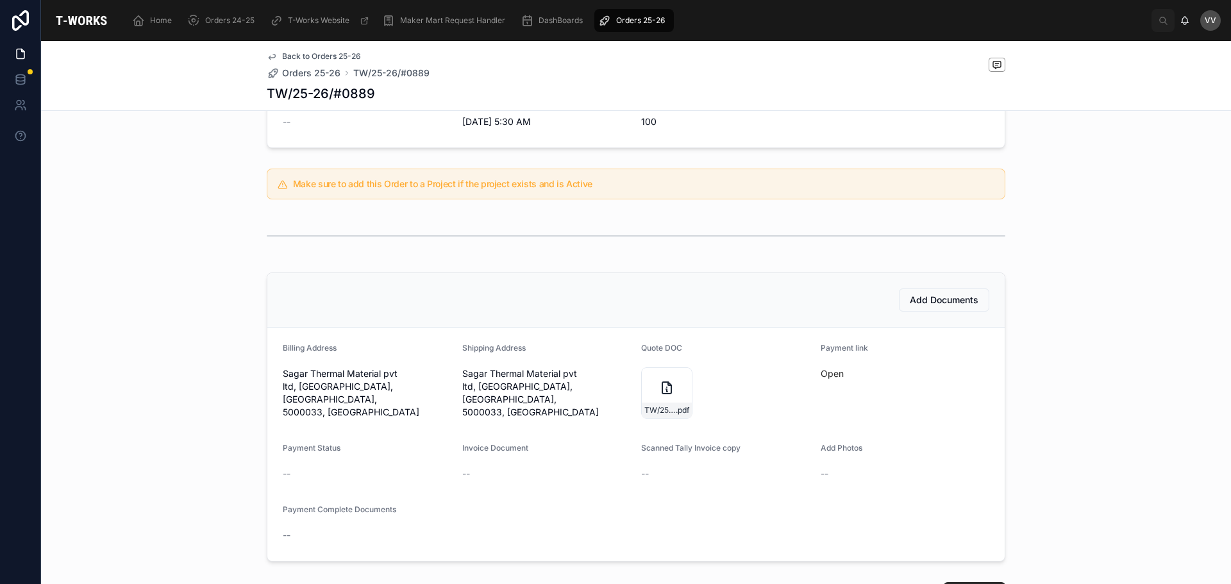
scroll to position [256, 0]
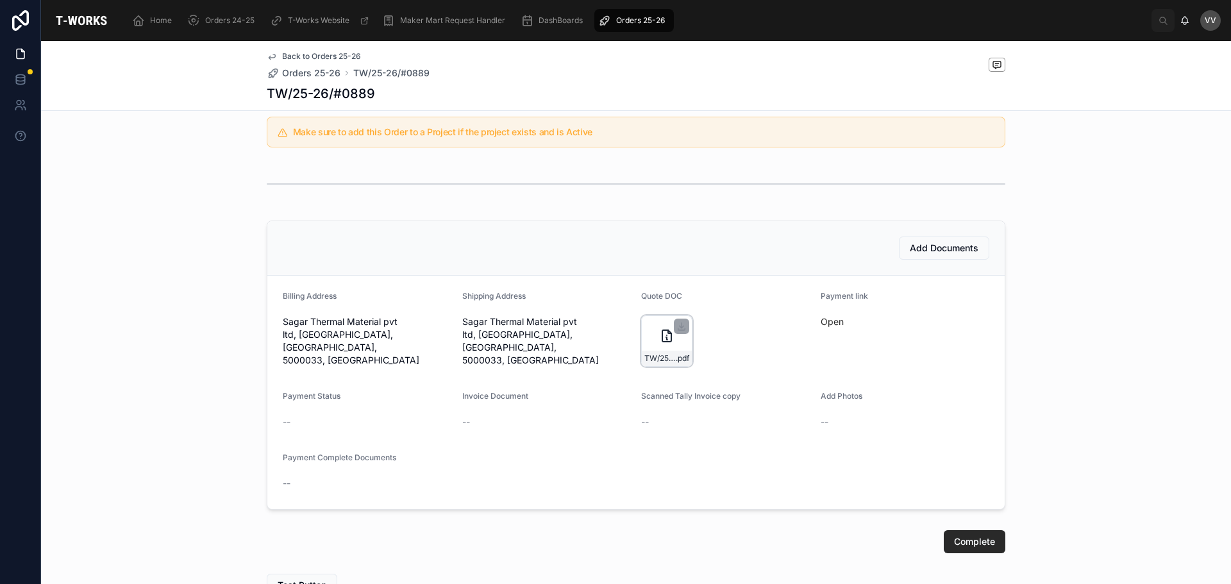
click at [659, 335] on icon at bounding box center [666, 335] width 15 height 15
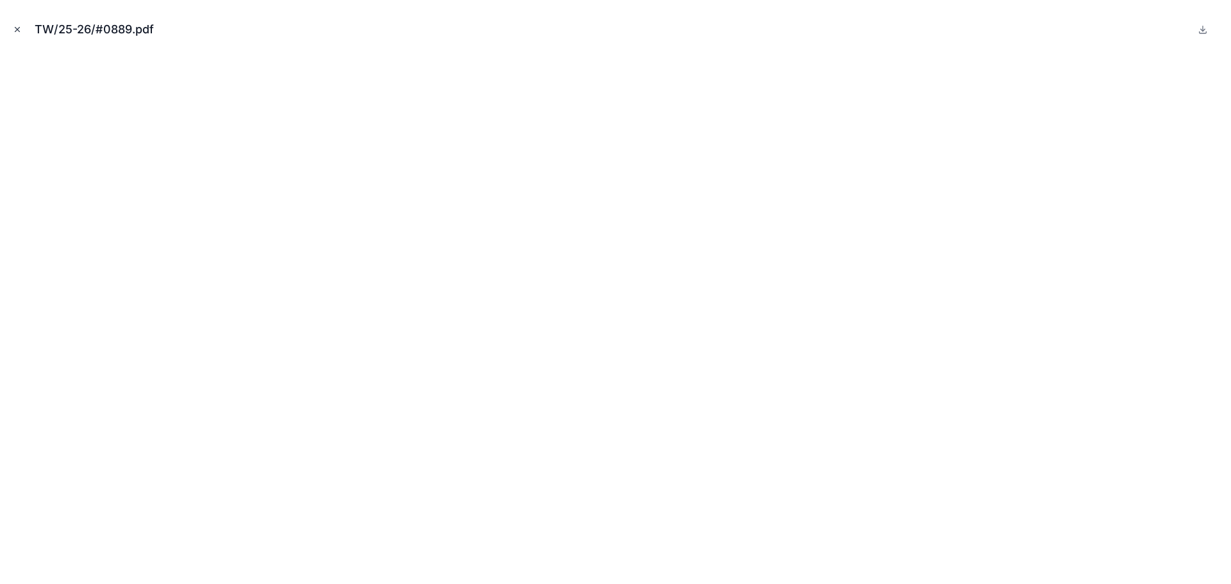
click at [18, 31] on icon "Close modal" at bounding box center [17, 29] width 9 height 9
